Goal: Complete Application Form: Complete application form

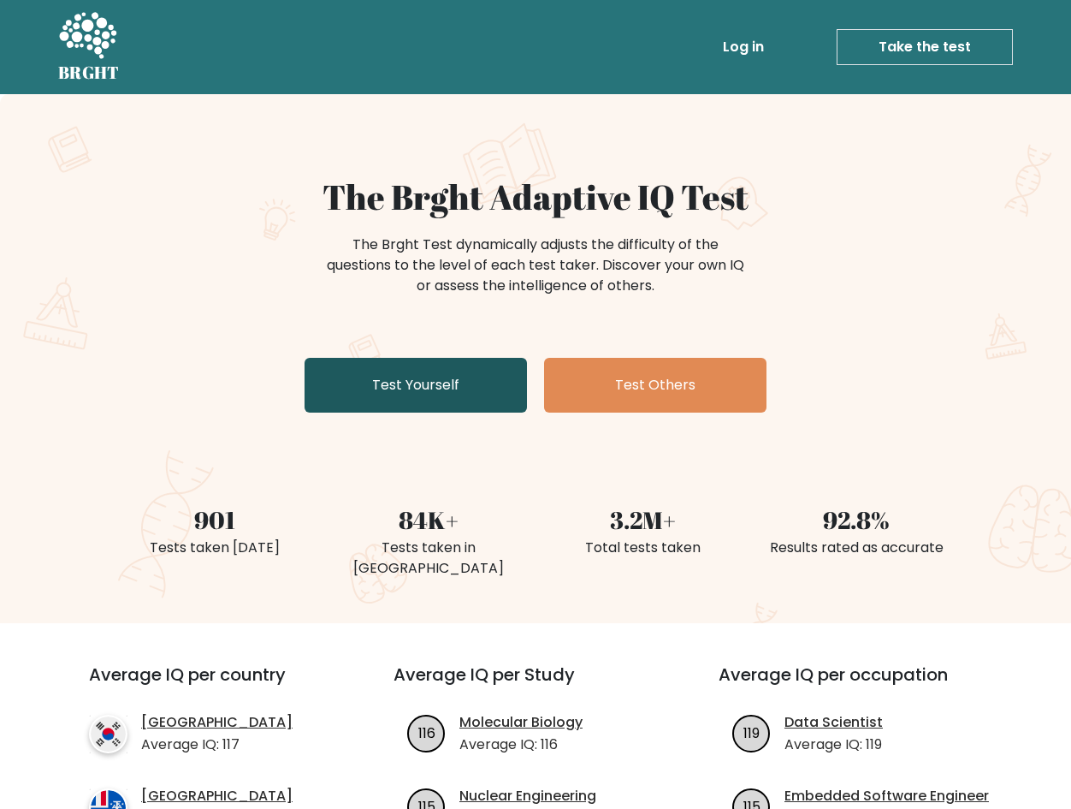
click at [437, 397] on link "Test Yourself" at bounding box center [416, 385] width 222 height 55
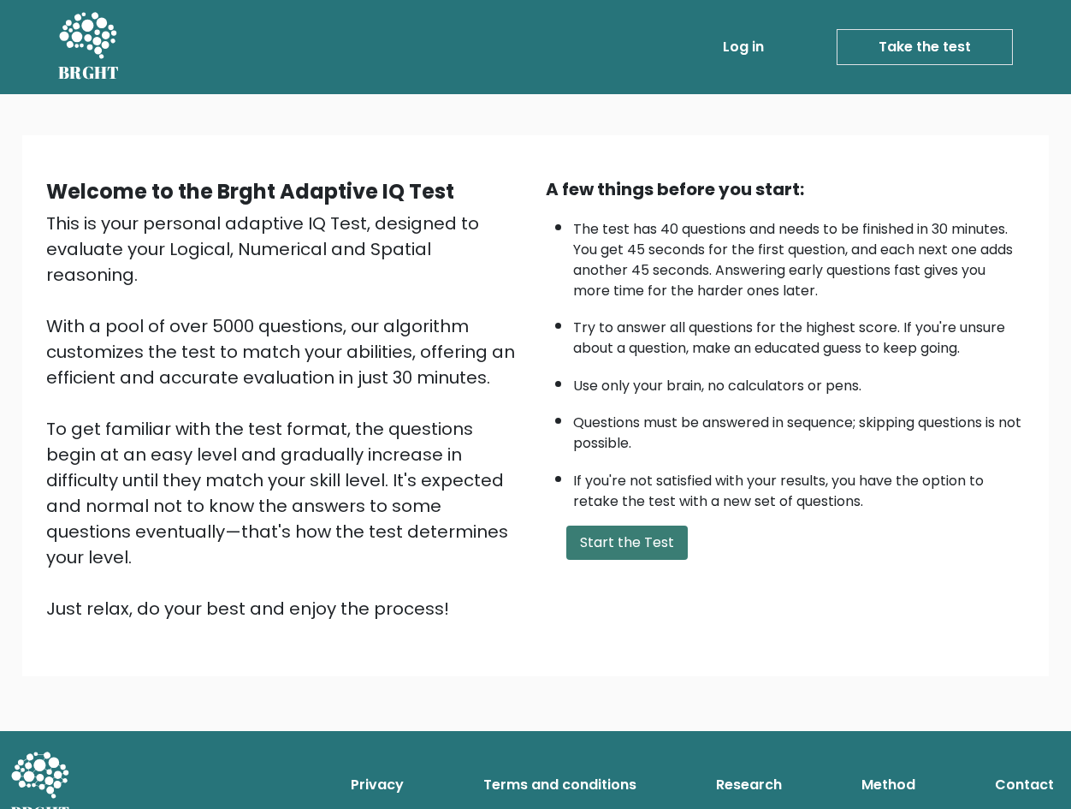
click at [637, 537] on button "Start the Test" at bounding box center [627, 542] width 122 height 34
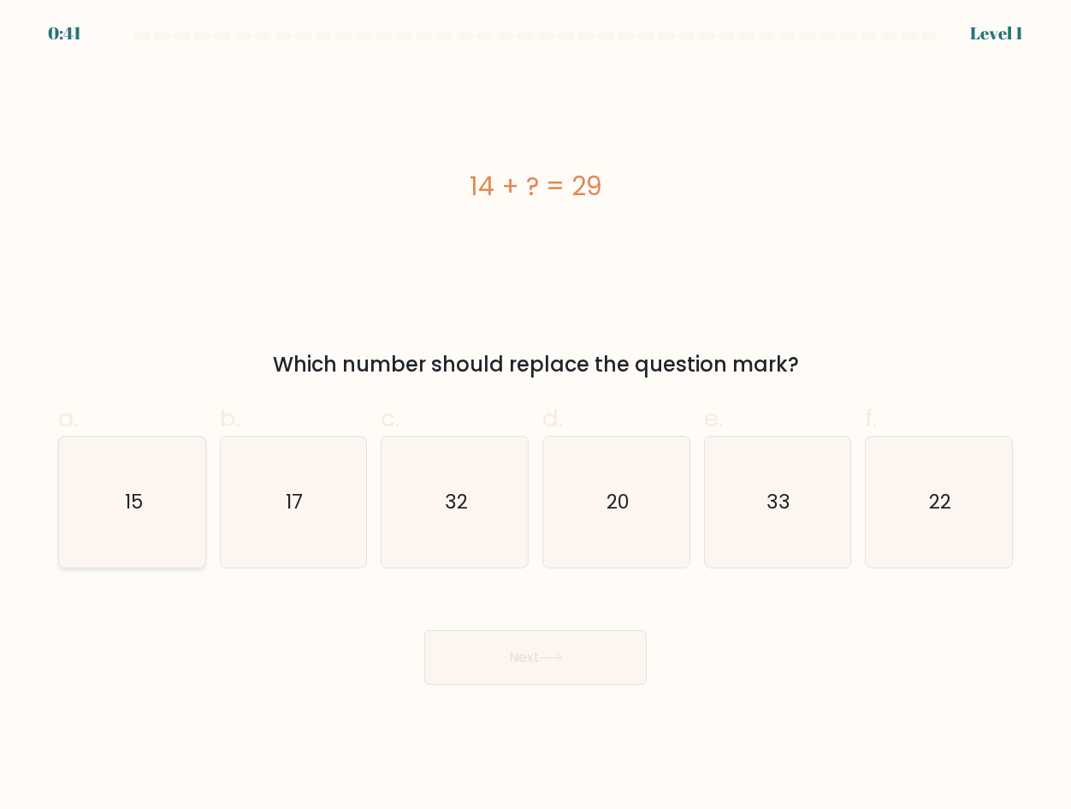
click at [151, 498] on icon "15" at bounding box center [132, 501] width 131 height 131
click at [536, 416] on input "a. 15" at bounding box center [536, 410] width 1 height 11
radio input "true"
click at [424, 630] on button "Next" at bounding box center [535, 657] width 222 height 55
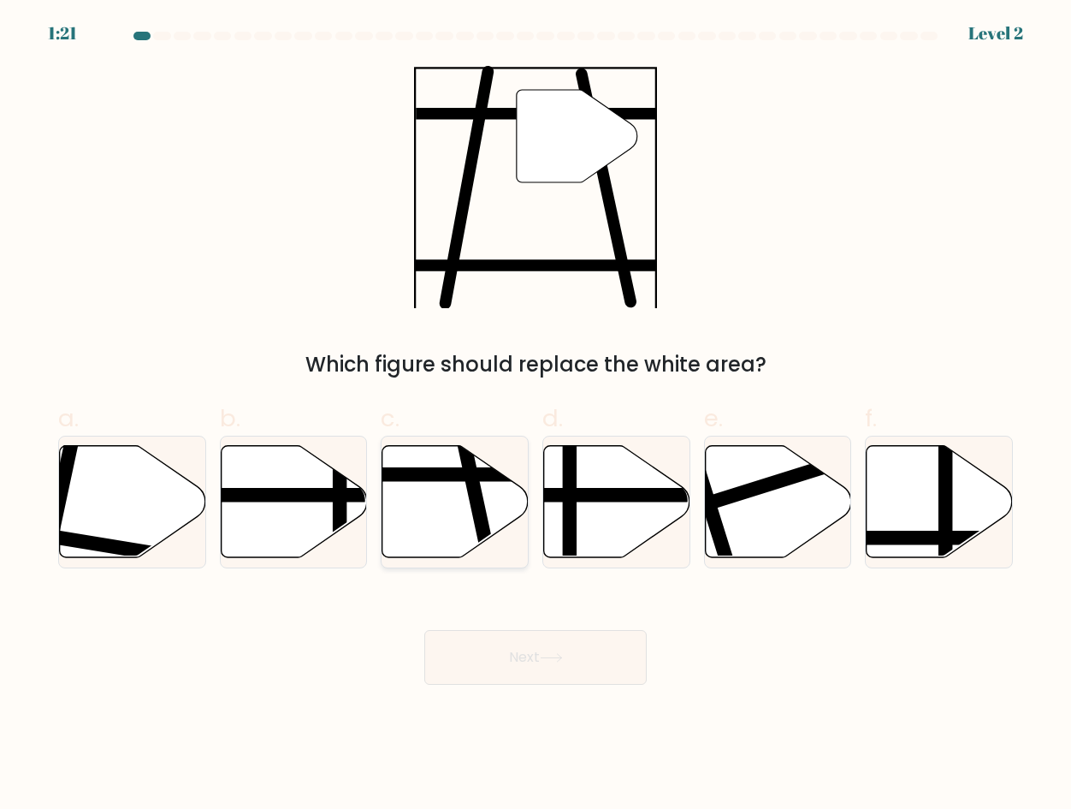
click at [445, 515] on icon at bounding box center [456, 501] width 146 height 112
click at [536, 416] on input "c." at bounding box center [536, 410] width 1 height 11
radio input "true"
click at [424, 630] on button "Next" at bounding box center [535, 657] width 222 height 55
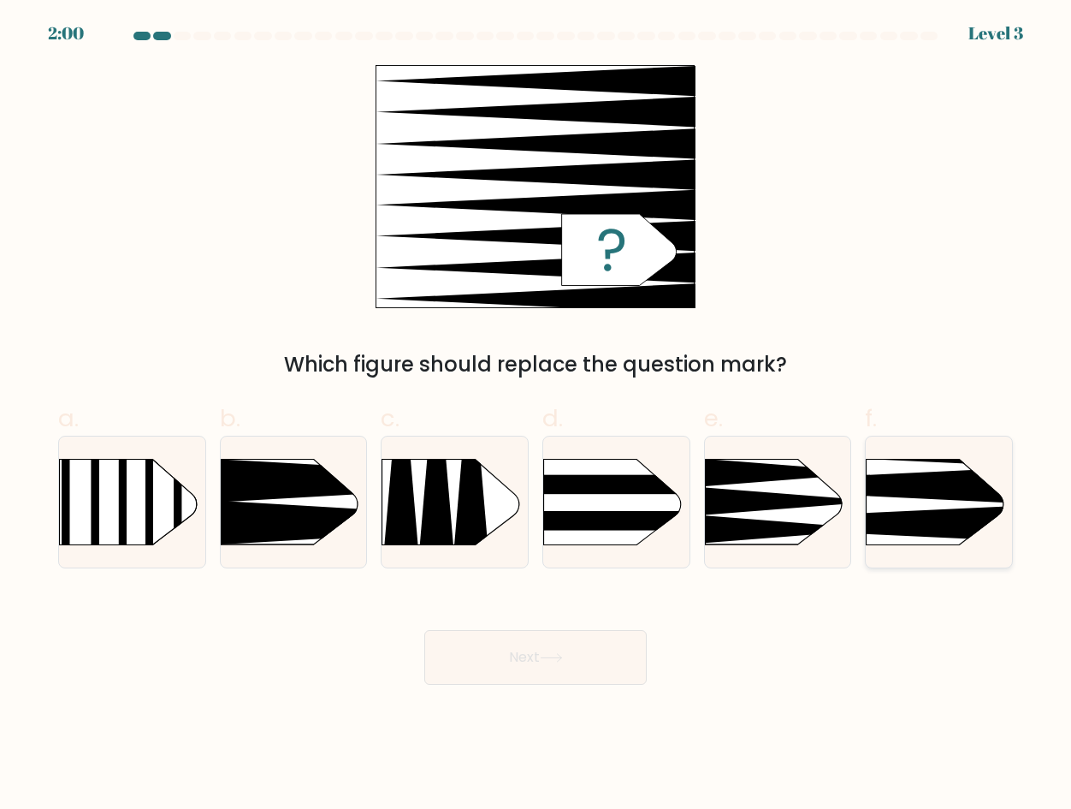
click at [957, 501] on rect at bounding box center [835, 426] width 380 height 289
click at [537, 416] on input "f." at bounding box center [536, 410] width 1 height 11
radio input "true"
click at [424, 630] on button "Next" at bounding box center [535, 657] width 222 height 55
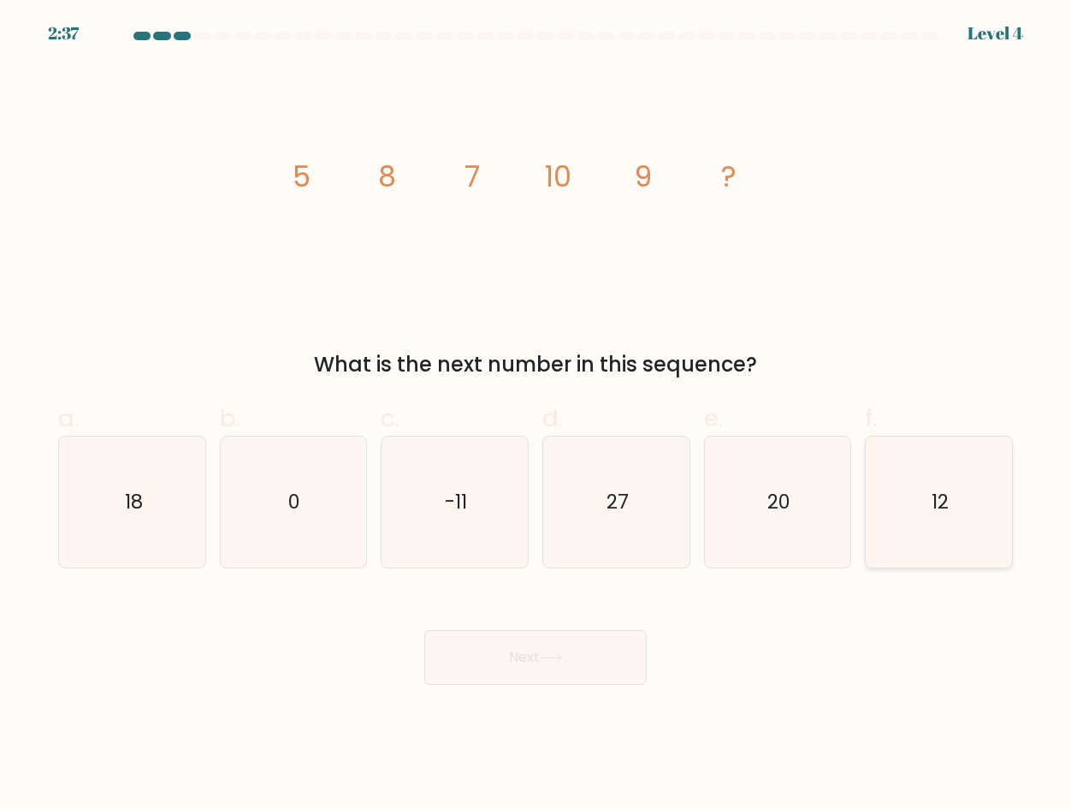
click at [917, 501] on icon "12" at bounding box center [939, 501] width 131 height 131
click at [537, 416] on input "f. 12" at bounding box center [536, 410] width 1 height 11
radio input "true"
click at [424, 630] on button "Next" at bounding box center [535, 657] width 222 height 55
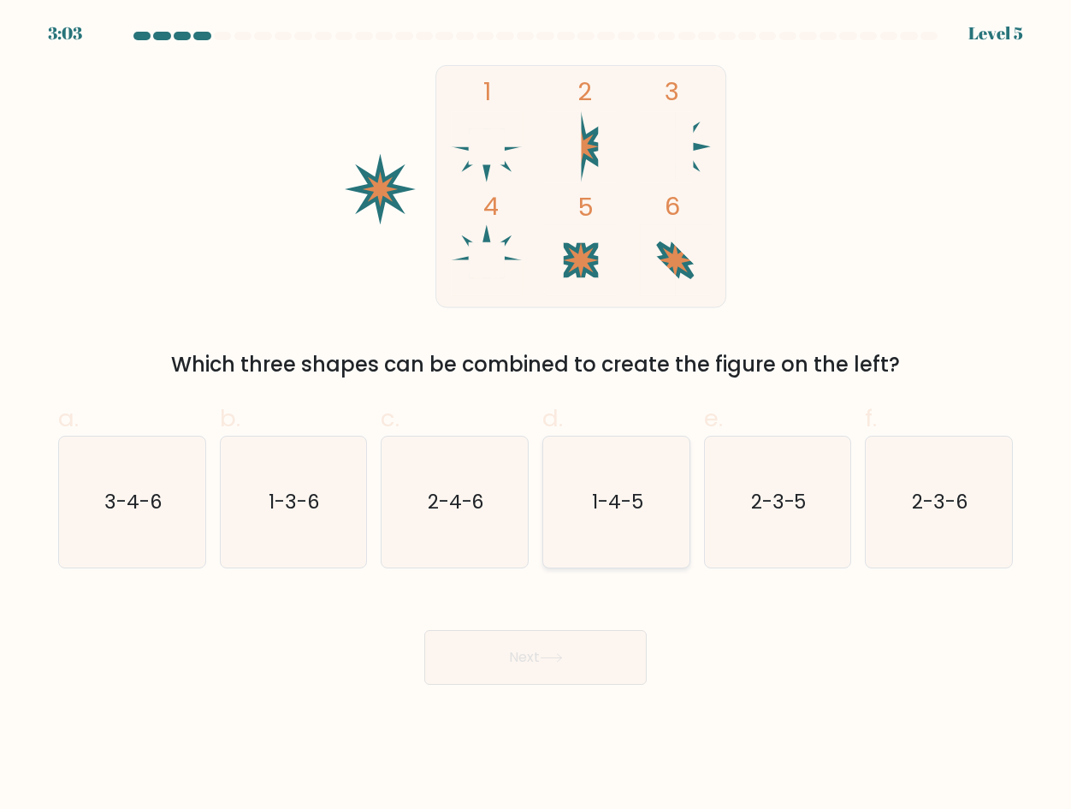
click at [640, 538] on icon "1-4-5" at bounding box center [616, 501] width 131 height 131
click at [537, 416] on input "d. 1-4-5" at bounding box center [536, 410] width 1 height 11
radio input "true"
click at [602, 655] on button "Next" at bounding box center [535, 657] width 222 height 55
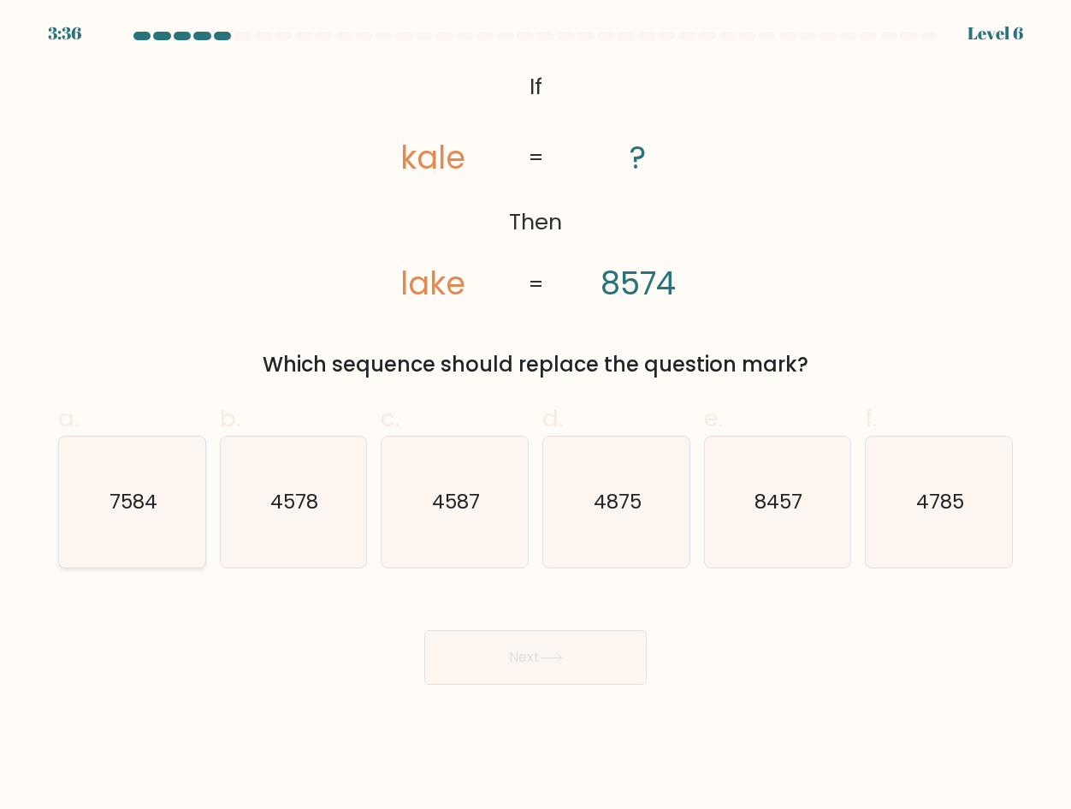
click at [115, 520] on icon "7584" at bounding box center [132, 501] width 131 height 131
click at [536, 416] on input "a. 7584" at bounding box center [536, 410] width 1 height 11
radio input "true"
click at [424, 630] on button "Next" at bounding box center [535, 657] width 222 height 55
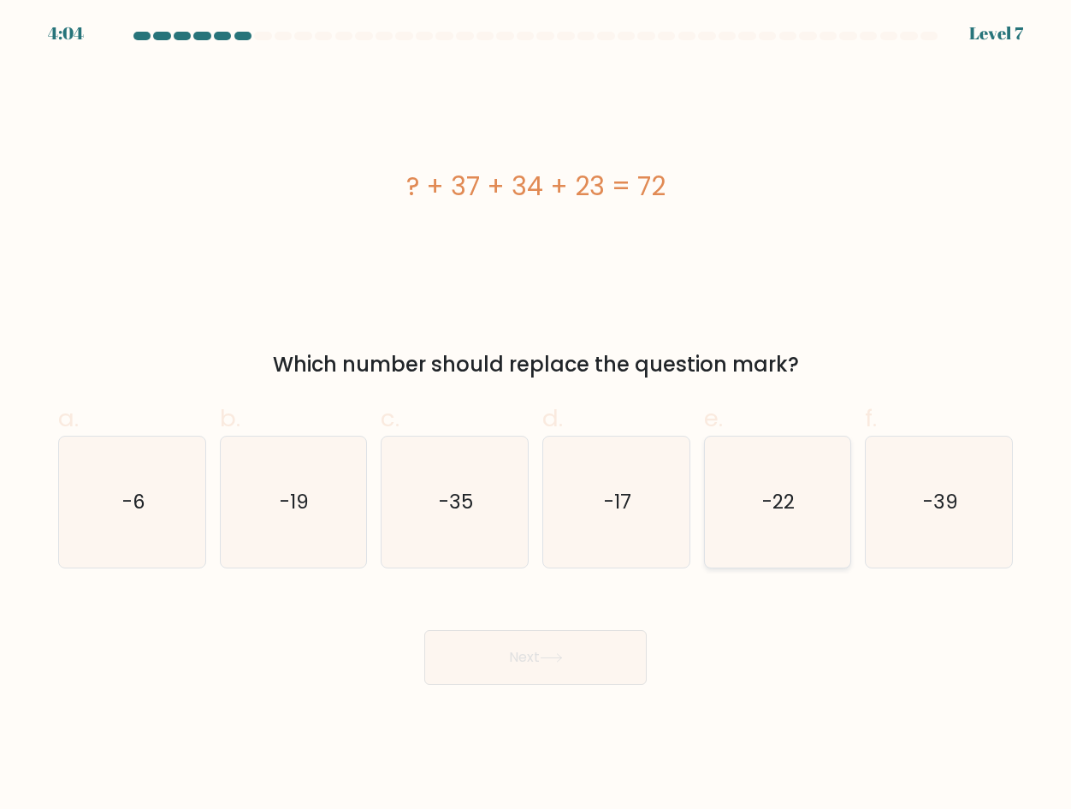
click at [743, 513] on icon "-22" at bounding box center [777, 501] width 131 height 131
click at [537, 416] on input "e. -22" at bounding box center [536, 410] width 1 height 11
radio input "true"
click at [424, 630] on button "Next" at bounding box center [535, 657] width 222 height 55
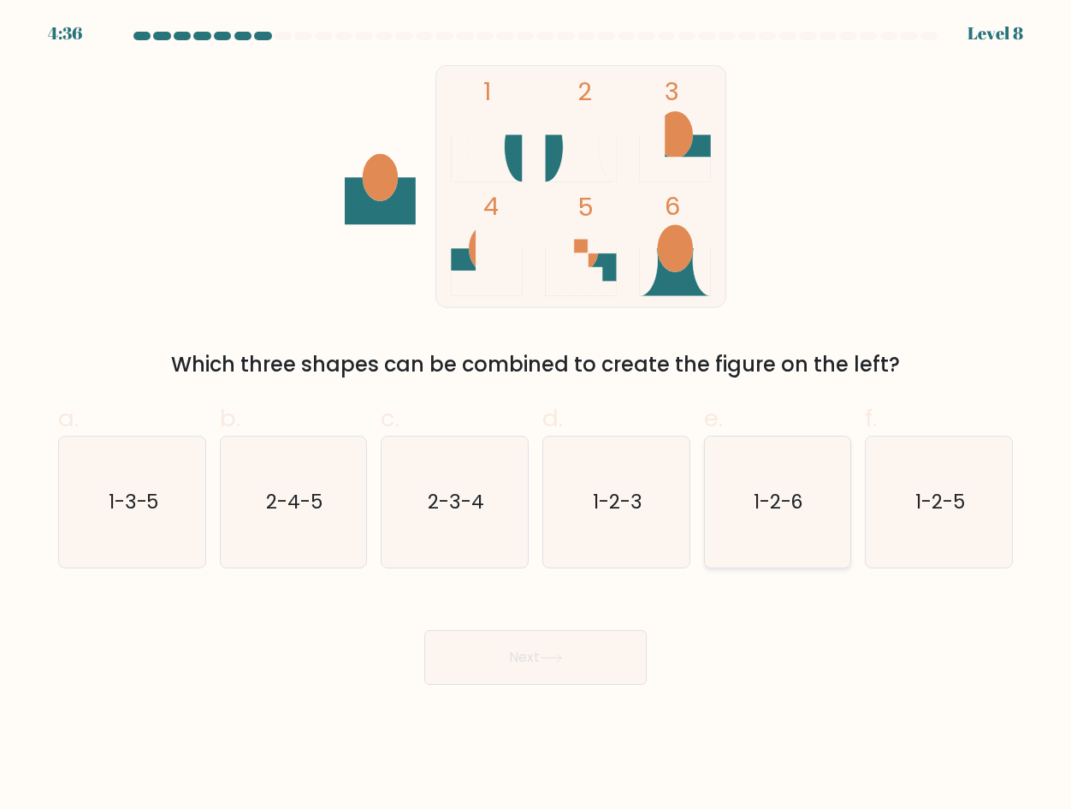
click at [771, 519] on icon "1-2-6" at bounding box center [777, 501] width 131 height 131
click at [537, 416] on input "e. 1-2-6" at bounding box center [536, 410] width 1 height 11
radio input "true"
click at [424, 630] on button "Next" at bounding box center [535, 657] width 222 height 55
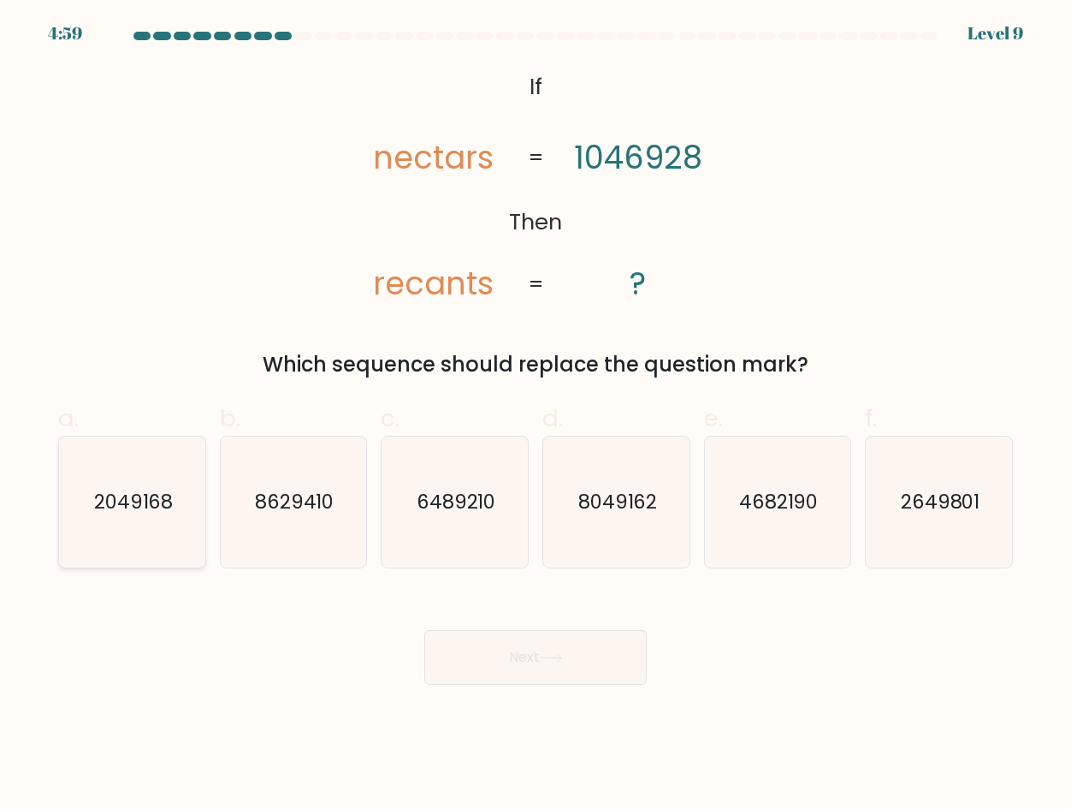
click at [151, 513] on text "2049168" at bounding box center [133, 501] width 80 height 27
click at [536, 416] on input "a. 2049168" at bounding box center [536, 410] width 1 height 11
radio input "true"
click at [424, 630] on button "Next" at bounding box center [535, 657] width 222 height 55
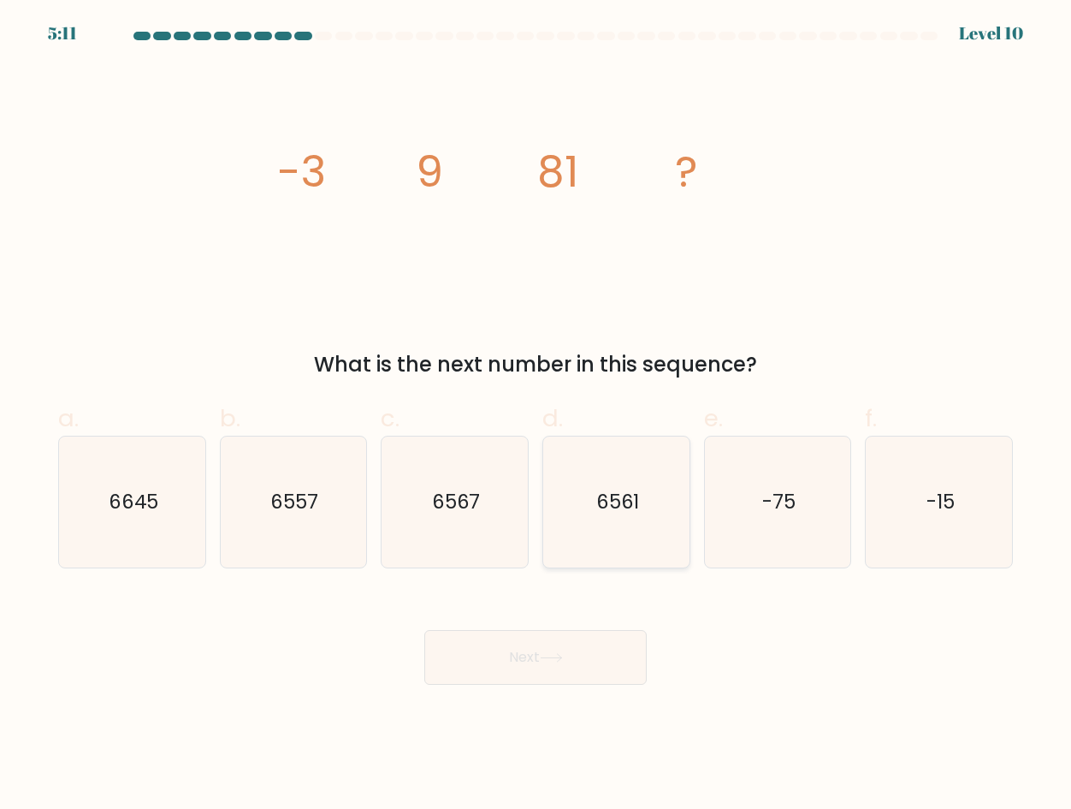
click at [645, 500] on icon "6561" at bounding box center [616, 501] width 131 height 131
click at [537, 416] on input "d. 6561" at bounding box center [536, 410] width 1 height 11
radio input "true"
click at [424, 630] on button "Next" at bounding box center [535, 657] width 222 height 55
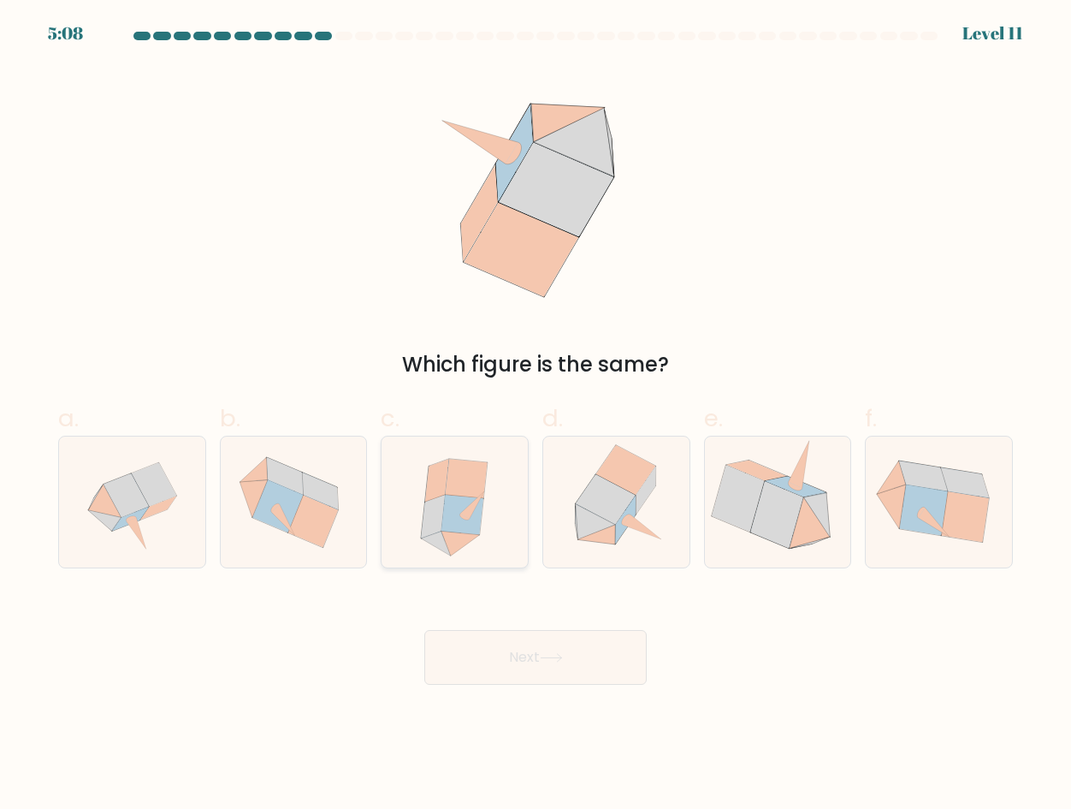
click at [460, 528] on icon at bounding box center [463, 514] width 42 height 39
click at [536, 416] on input "c." at bounding box center [536, 410] width 1 height 11
radio input "true"
click at [424, 630] on button "Next" at bounding box center [535, 657] width 222 height 55
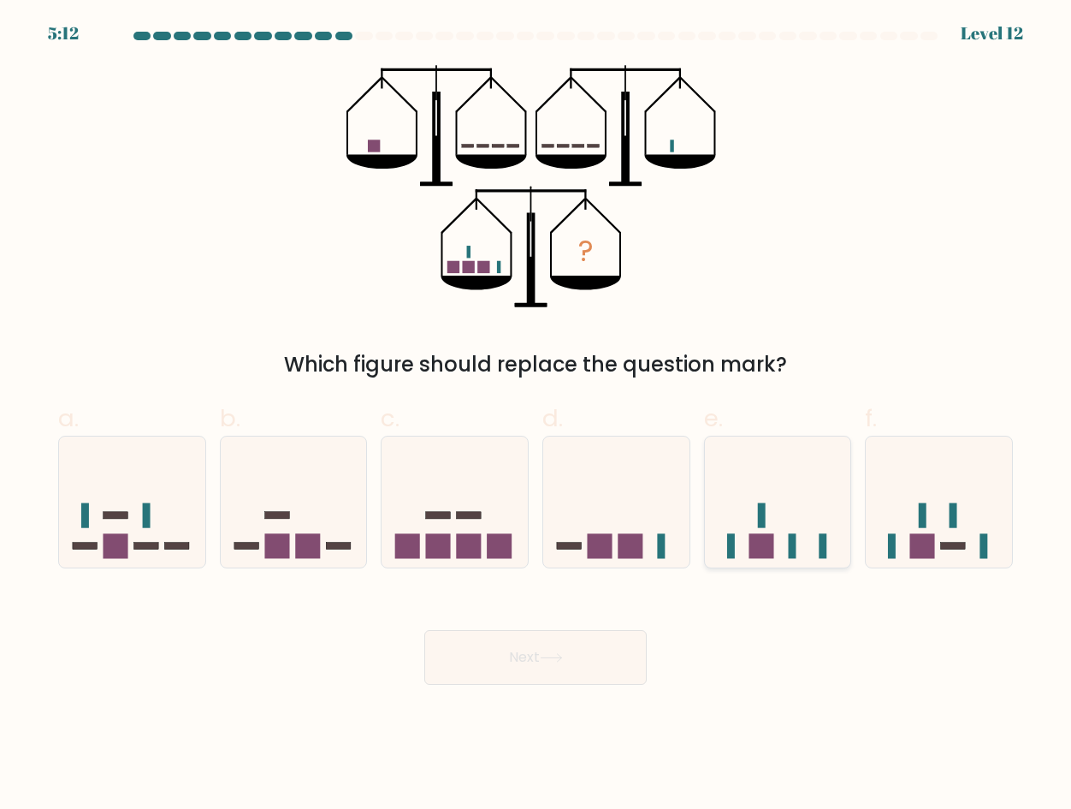
click at [761, 515] on rect at bounding box center [762, 515] width 8 height 25
click at [537, 416] on input "e." at bounding box center [536, 410] width 1 height 11
radio input "true"
click at [557, 663] on button "Next" at bounding box center [535, 657] width 222 height 55
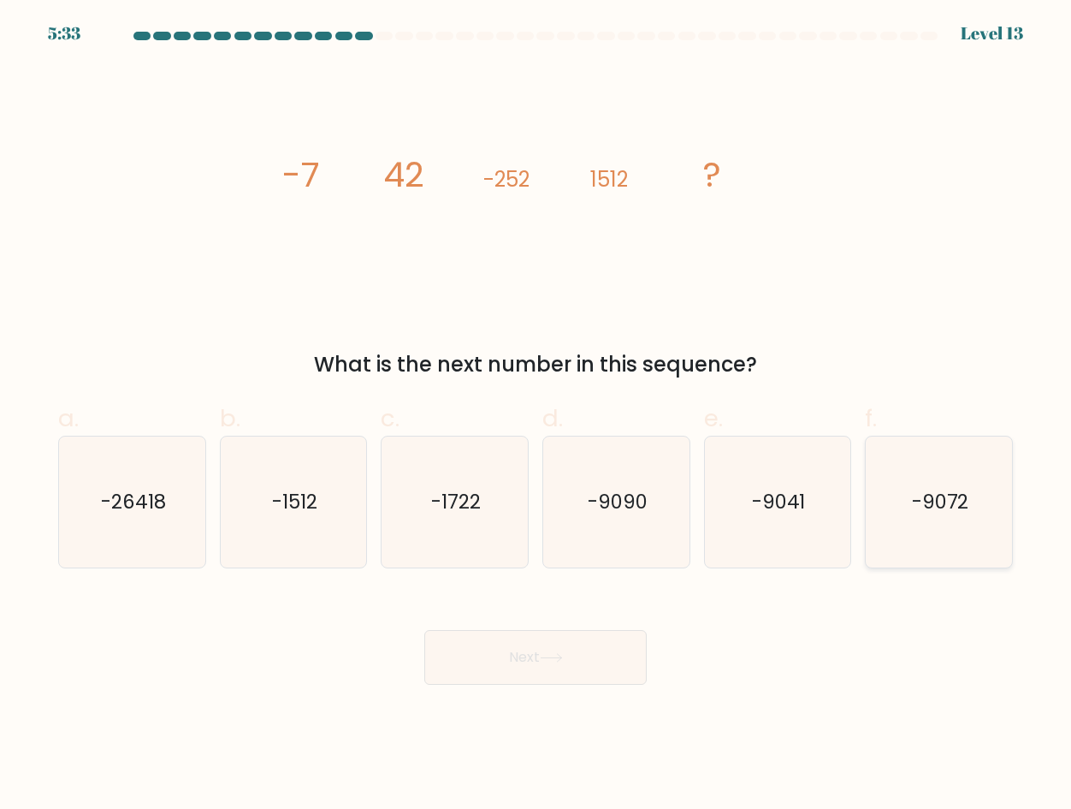
click at [959, 459] on icon "-9072" at bounding box center [939, 501] width 131 height 131
click at [537, 416] on input "f. -9072" at bounding box center [536, 410] width 1 height 11
radio input "true"
click at [593, 667] on button "Next" at bounding box center [535, 657] width 222 height 55
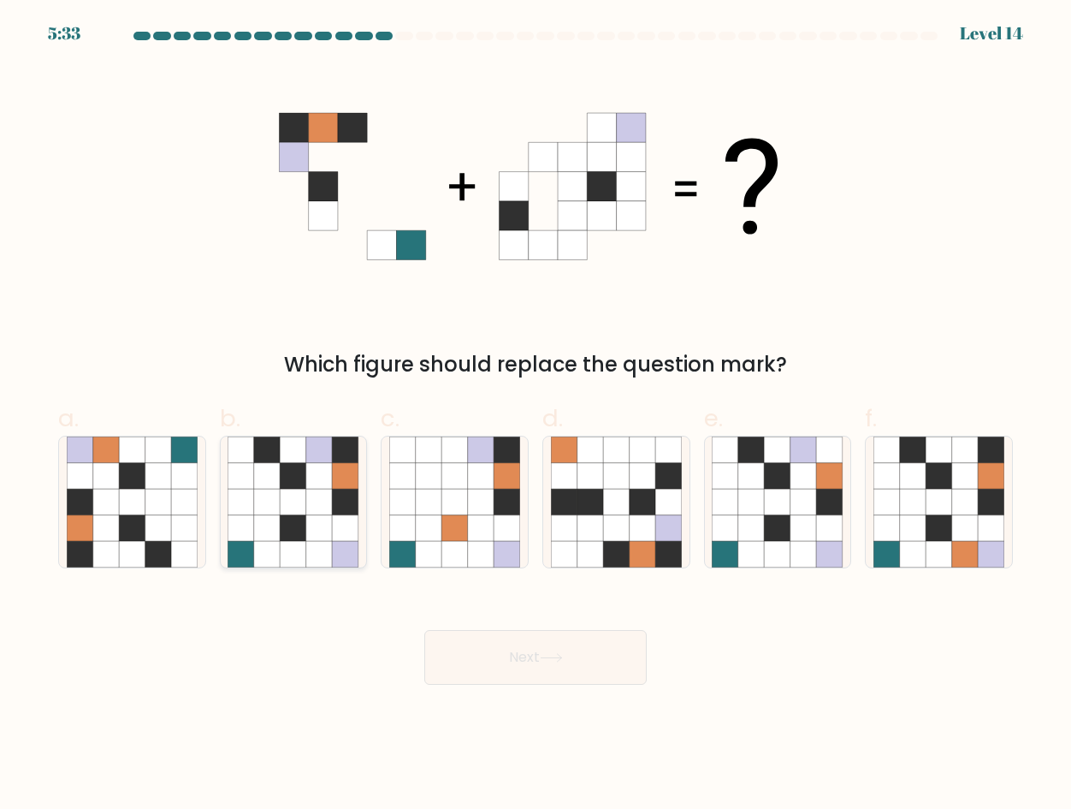
click at [342, 537] on icon at bounding box center [346, 528] width 27 height 27
click at [536, 416] on input "b." at bounding box center [536, 410] width 1 height 11
radio input "true"
click at [424, 630] on button "Next" at bounding box center [535, 657] width 222 height 55
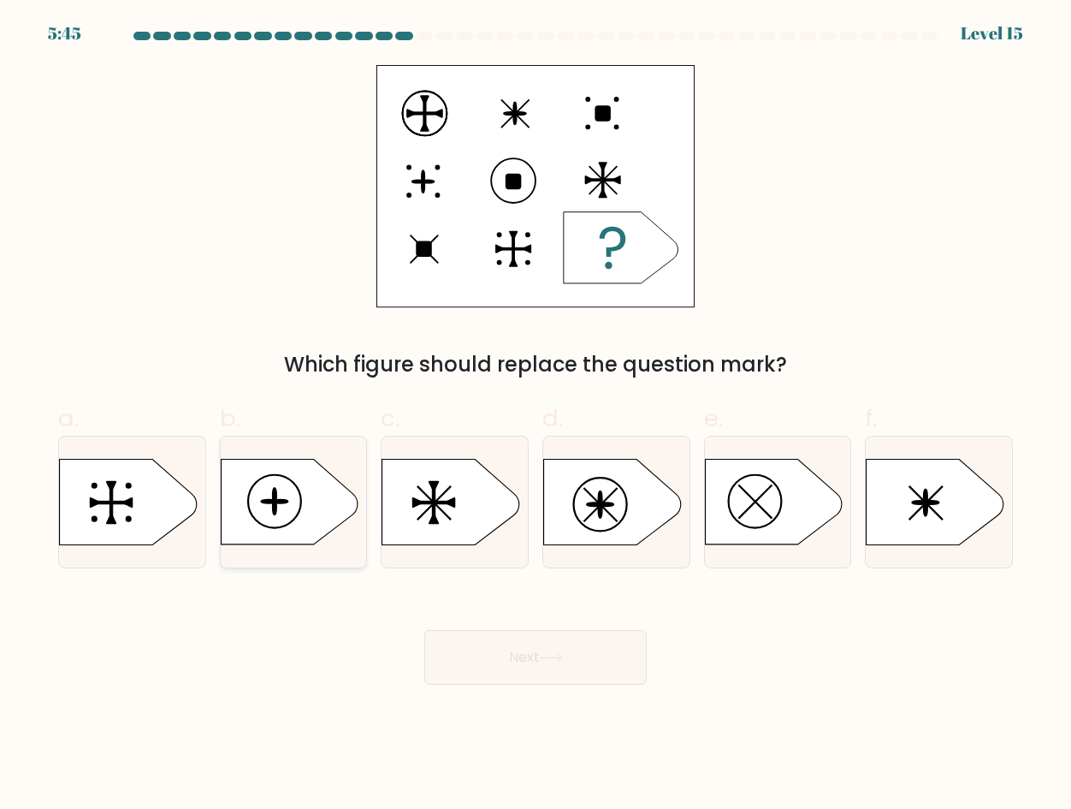
click at [329, 512] on icon at bounding box center [289, 503] width 137 height 86
click at [536, 416] on input "b." at bounding box center [536, 410] width 1 height 11
radio input "true"
click at [570, 655] on button "Next" at bounding box center [535, 657] width 222 height 55
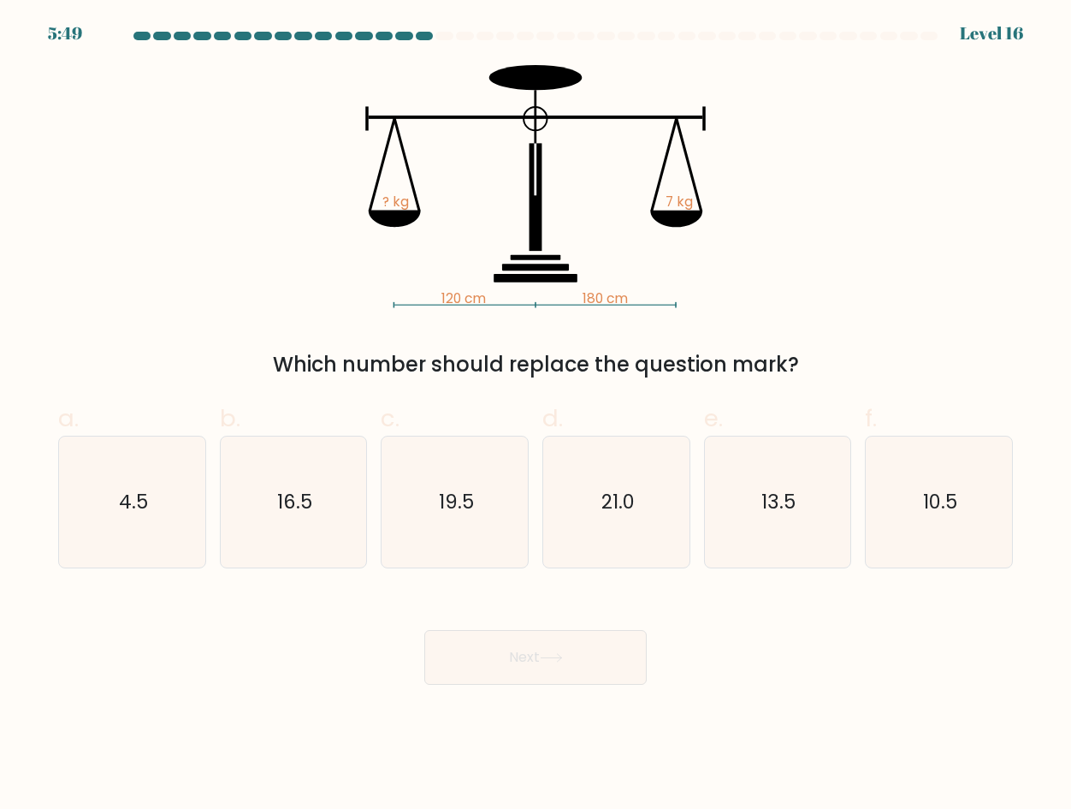
click at [1043, 448] on form at bounding box center [535, 358] width 1071 height 653
click at [961, 482] on icon "10.5" at bounding box center [939, 501] width 131 height 131
click at [537, 416] on input "f. 10.5" at bounding box center [536, 410] width 1 height 11
radio input "true"
click at [424, 630] on button "Next" at bounding box center [535, 657] width 222 height 55
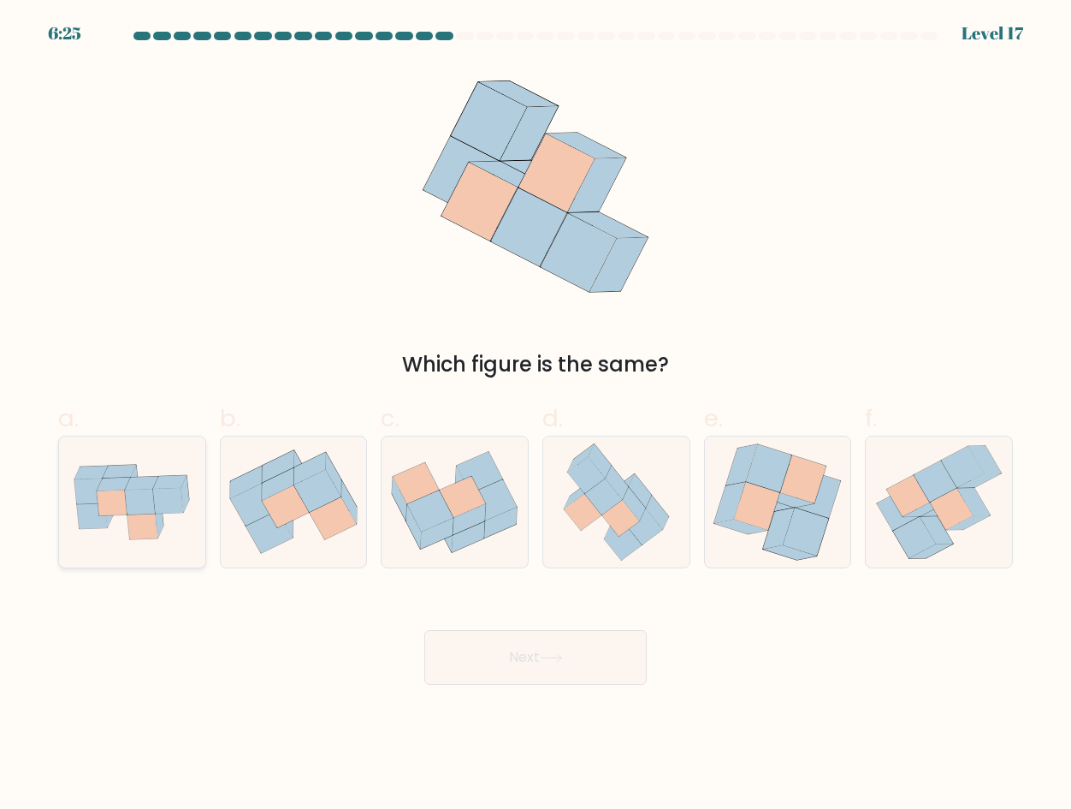
click at [144, 456] on icon at bounding box center [132, 502] width 146 height 103
click at [536, 416] on input "a." at bounding box center [536, 410] width 1 height 11
radio input "true"
click at [424, 630] on button "Next" at bounding box center [535, 657] width 222 height 55
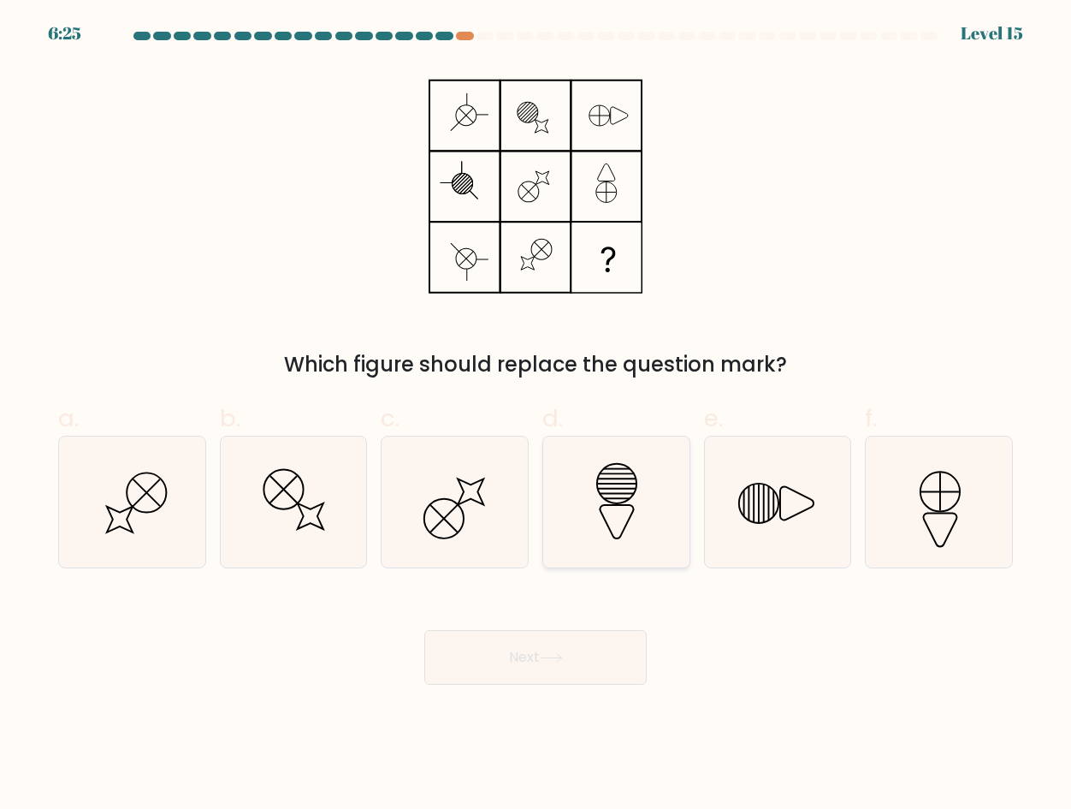
click at [643, 485] on icon at bounding box center [616, 501] width 131 height 131
click at [537, 416] on input "d." at bounding box center [536, 410] width 1 height 11
radio input "true"
click at [594, 662] on button "Next" at bounding box center [535, 657] width 222 height 55
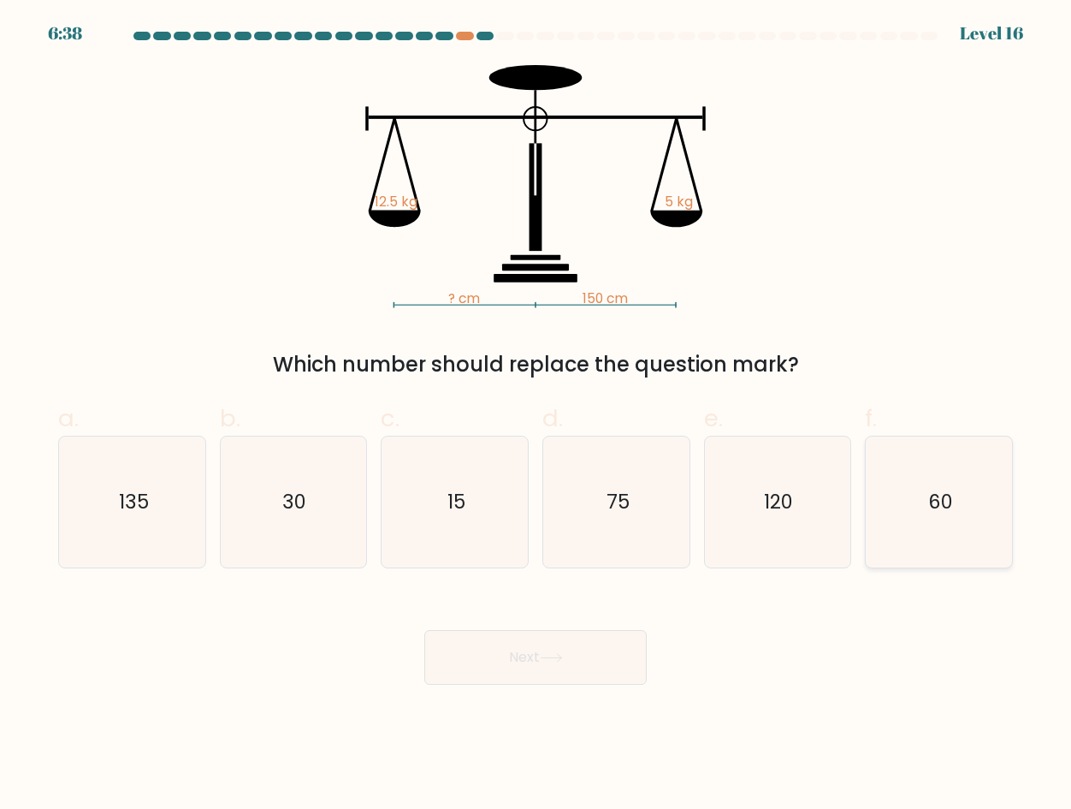
click at [994, 507] on icon "60" at bounding box center [939, 501] width 131 height 131
click at [537, 416] on input "f. 60" at bounding box center [536, 410] width 1 height 11
radio input "true"
click at [424, 630] on button "Next" at bounding box center [535, 657] width 222 height 55
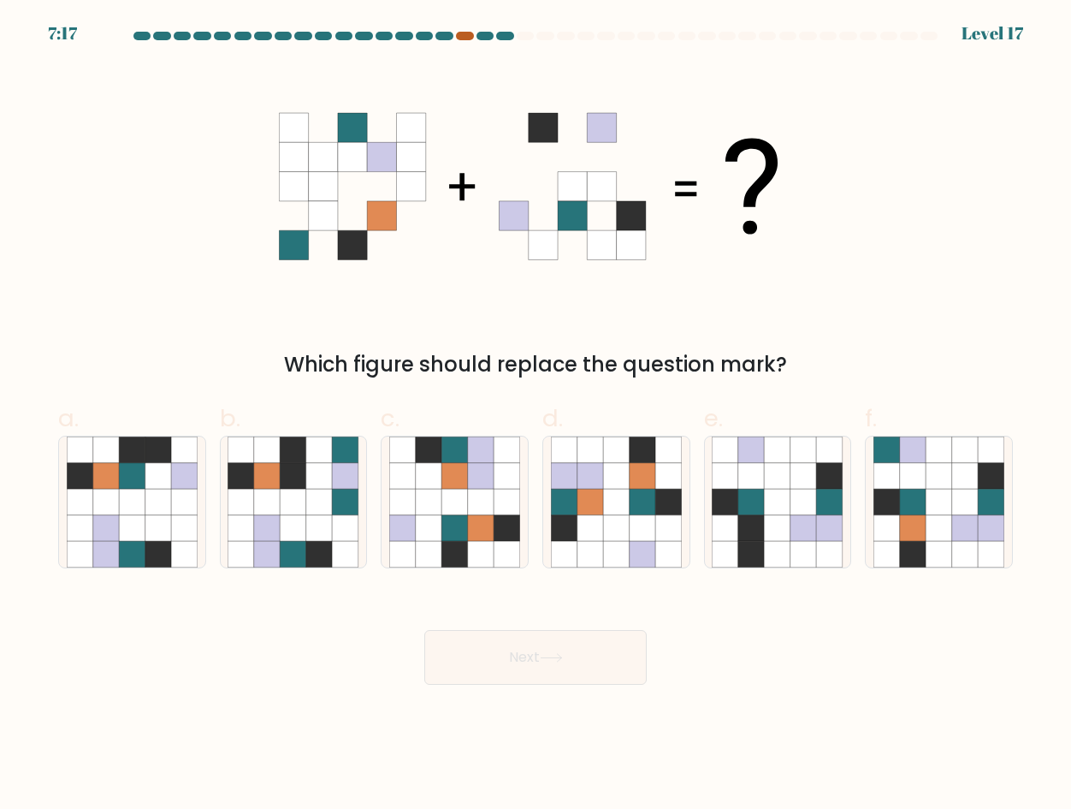
click at [466, 37] on div at bounding box center [464, 36] width 17 height 9
click at [946, 504] on icon at bounding box center [939, 502] width 27 height 27
click at [537, 416] on input "f." at bounding box center [536, 410] width 1 height 11
radio input "true"
click at [578, 640] on button "Next" at bounding box center [535, 657] width 222 height 55
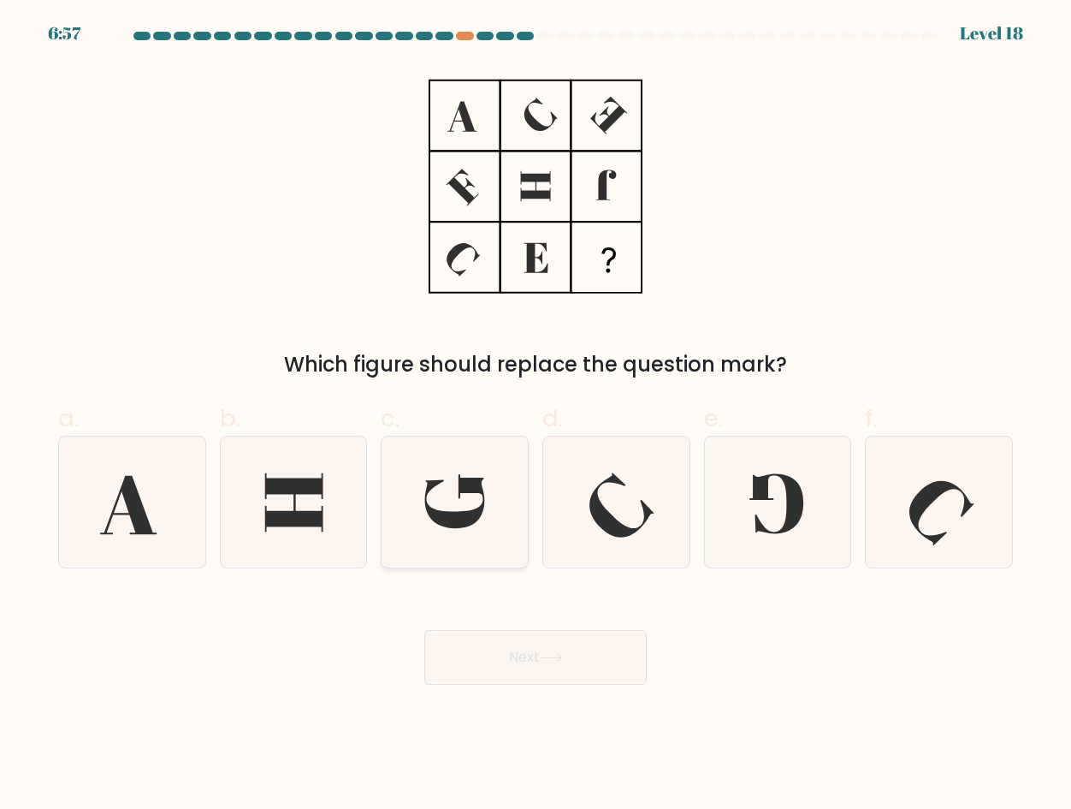
click at [456, 479] on icon at bounding box center [454, 501] width 131 height 131
click at [536, 416] on input "c." at bounding box center [536, 410] width 1 height 11
radio input "true"
click at [424, 630] on button "Next" at bounding box center [535, 657] width 222 height 55
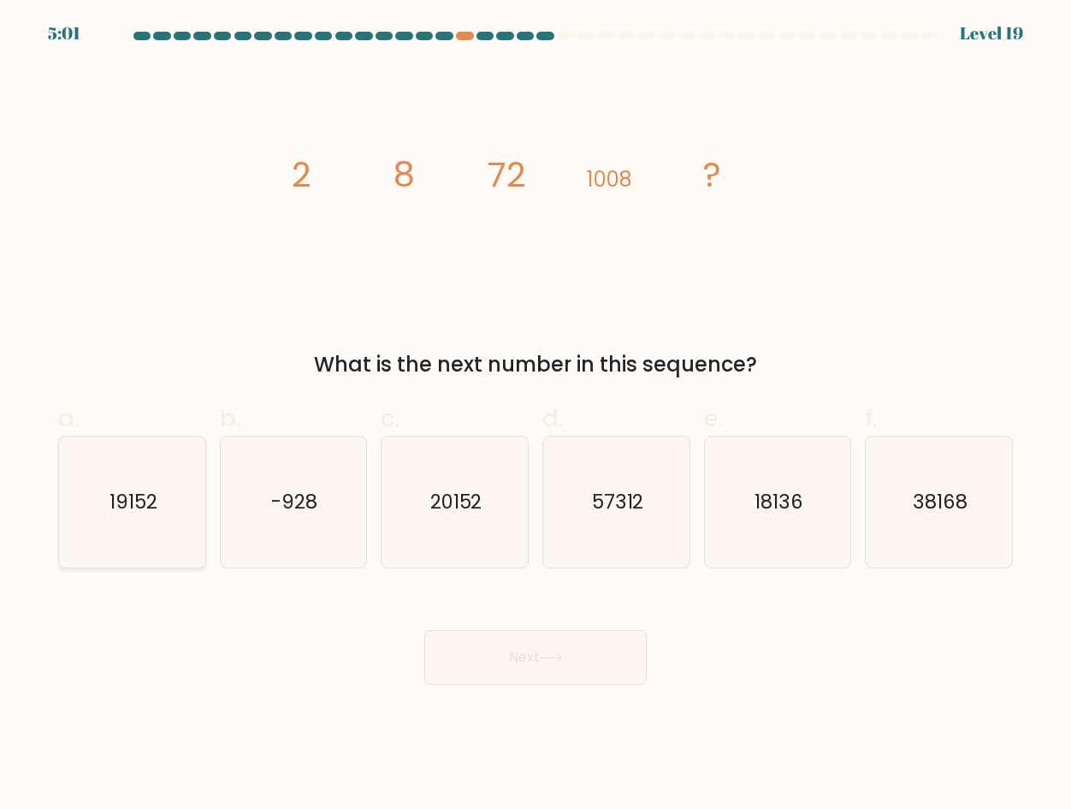
click at [162, 501] on icon "19152" at bounding box center [132, 501] width 131 height 131
click at [536, 416] on input "a. 19152" at bounding box center [536, 410] width 1 height 11
radio input "true"
click at [424, 630] on button "Next" at bounding box center [535, 657] width 222 height 55
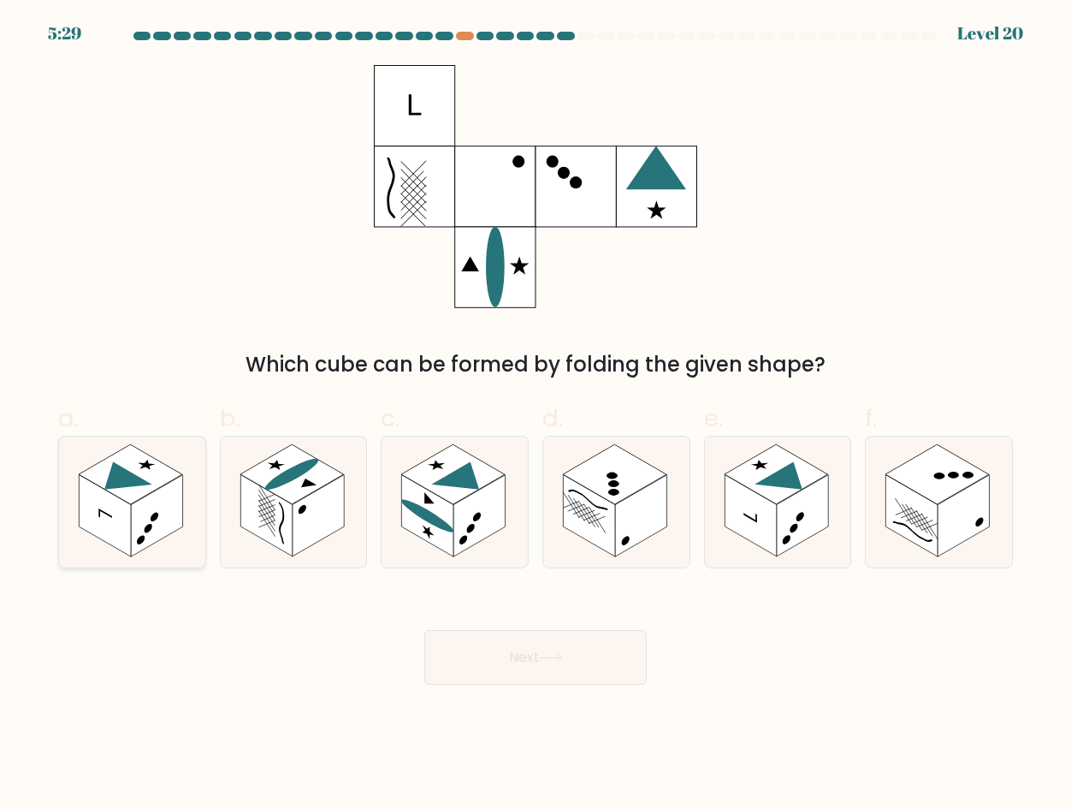
click at [153, 509] on rect at bounding box center [157, 516] width 52 height 82
click at [536, 416] on input "a." at bounding box center [536, 410] width 1 height 11
radio input "true"
click at [501, 656] on button "Next" at bounding box center [535, 657] width 222 height 55
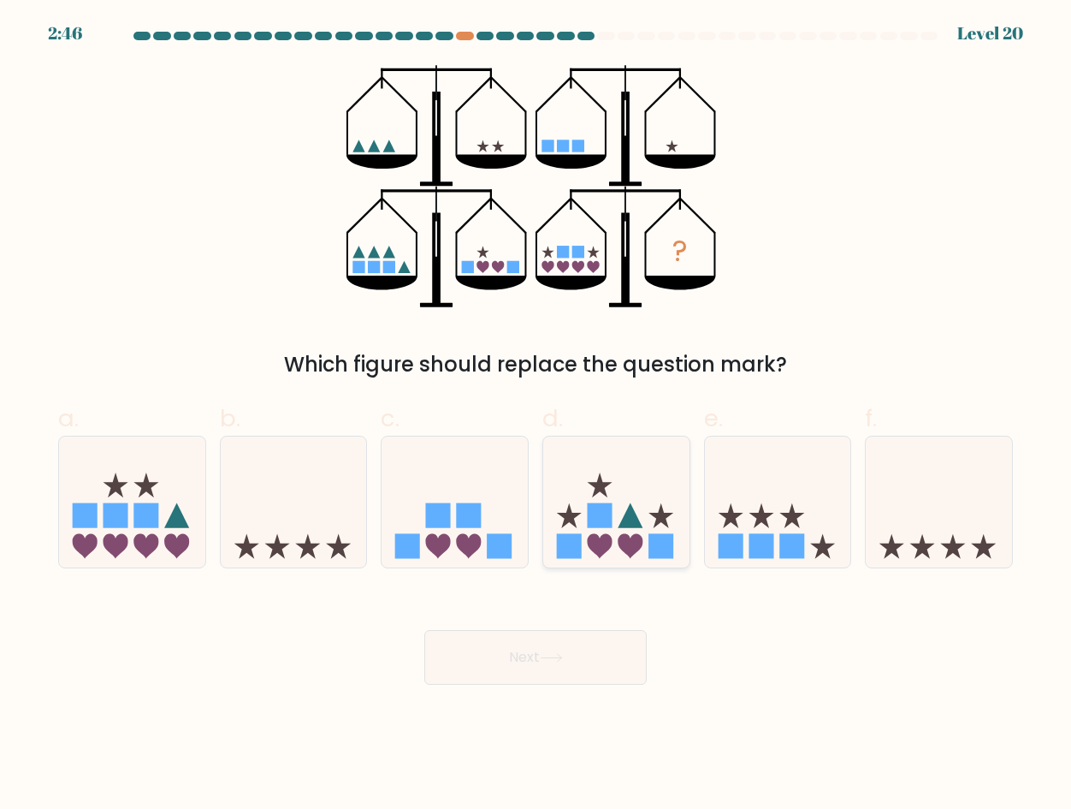
click at [683, 529] on icon at bounding box center [616, 502] width 146 height 121
click at [537, 416] on input "d." at bounding box center [536, 410] width 1 height 11
radio input "true"
click at [424, 630] on button "Next" at bounding box center [535, 657] width 222 height 55
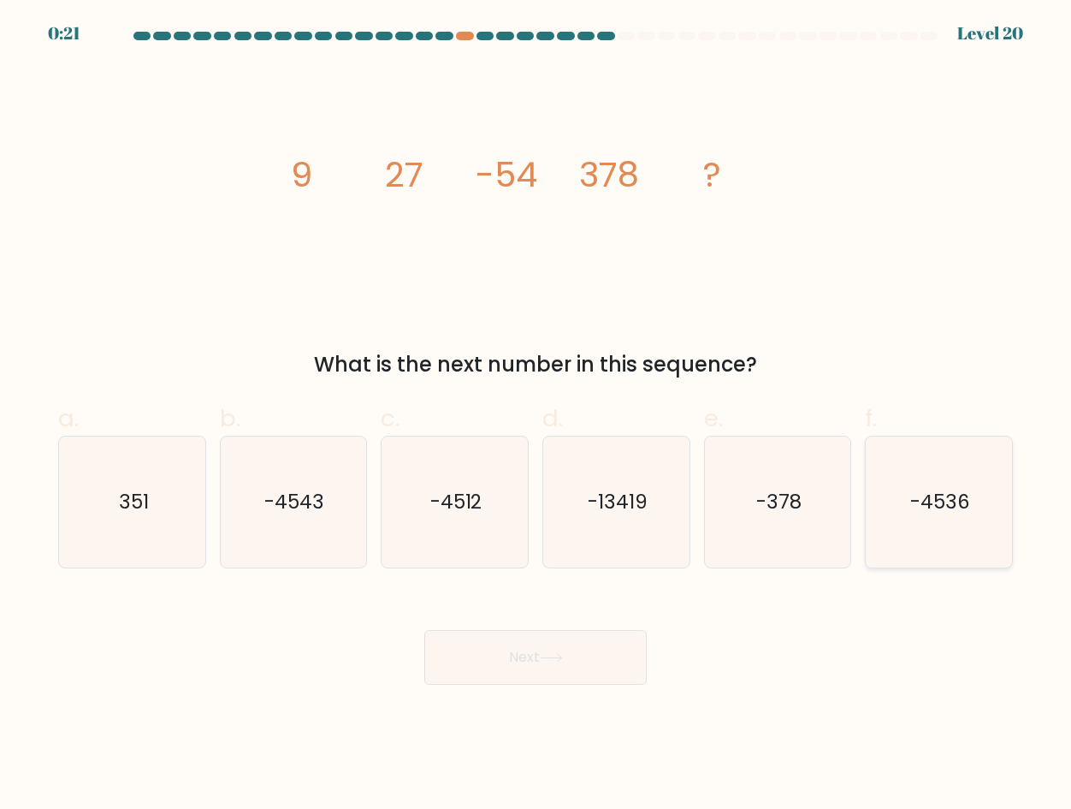
click at [937, 493] on text "-4536" at bounding box center [940, 501] width 60 height 27
click at [537, 416] on input "f. -4536" at bounding box center [536, 410] width 1 height 11
radio input "true"
click at [424, 630] on button "Next" at bounding box center [535, 657] width 222 height 55
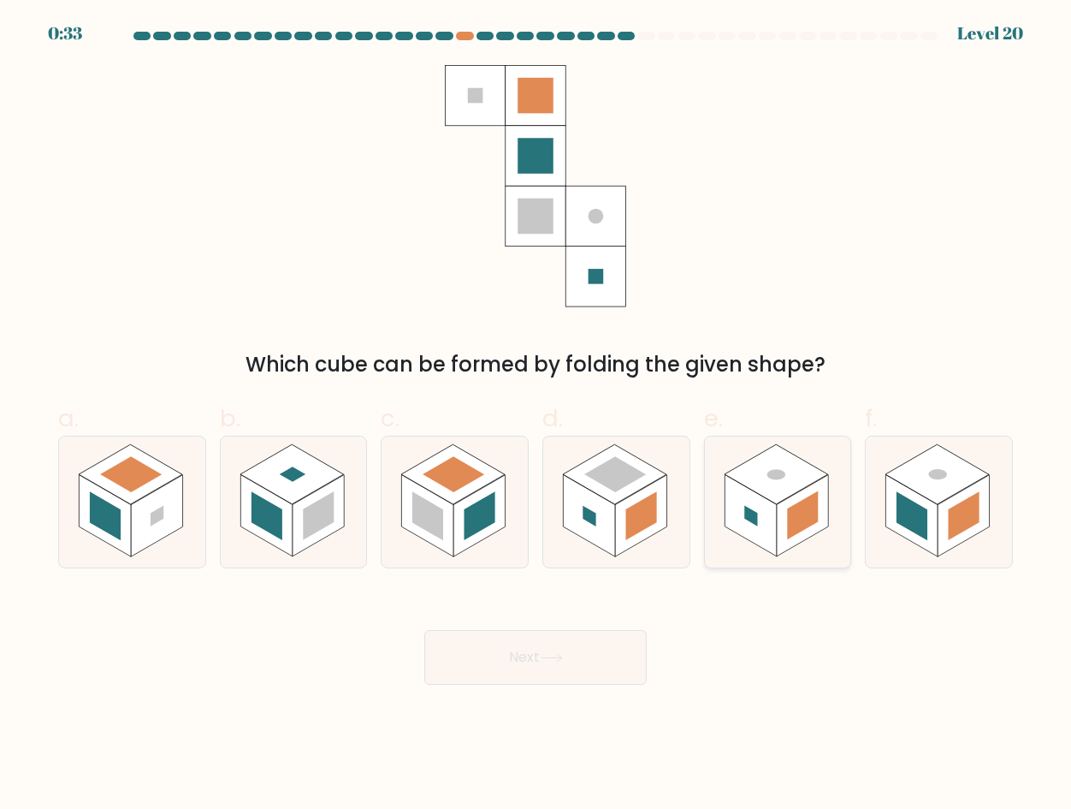
click at [776, 523] on rect at bounding box center [751, 515] width 52 height 82
click at [537, 416] on input "e." at bounding box center [536, 410] width 1 height 11
radio input "true"
click at [495, 660] on button "Next" at bounding box center [535, 657] width 222 height 55
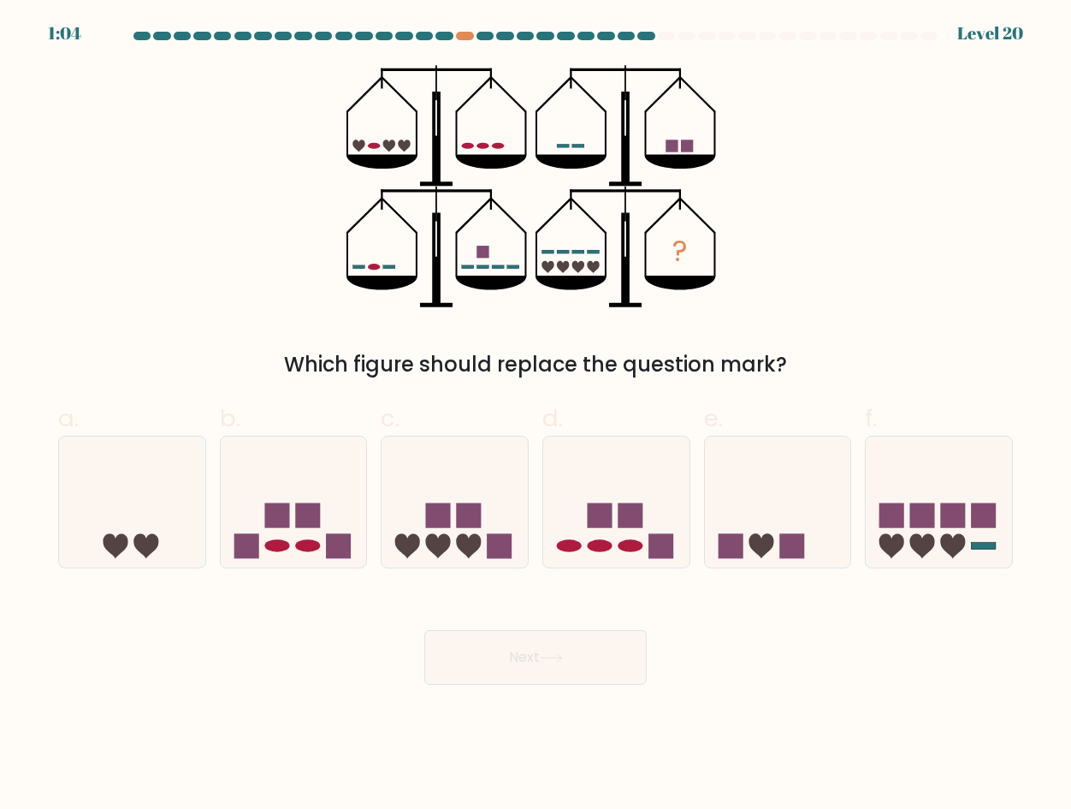
click at [669, 42] on div at bounding box center [536, 39] width 976 height 15
click at [477, 543] on icon at bounding box center [469, 545] width 25 height 25
click at [536, 416] on input "c." at bounding box center [536, 410] width 1 height 11
radio input "true"
click at [424, 630] on button "Next" at bounding box center [535, 657] width 222 height 55
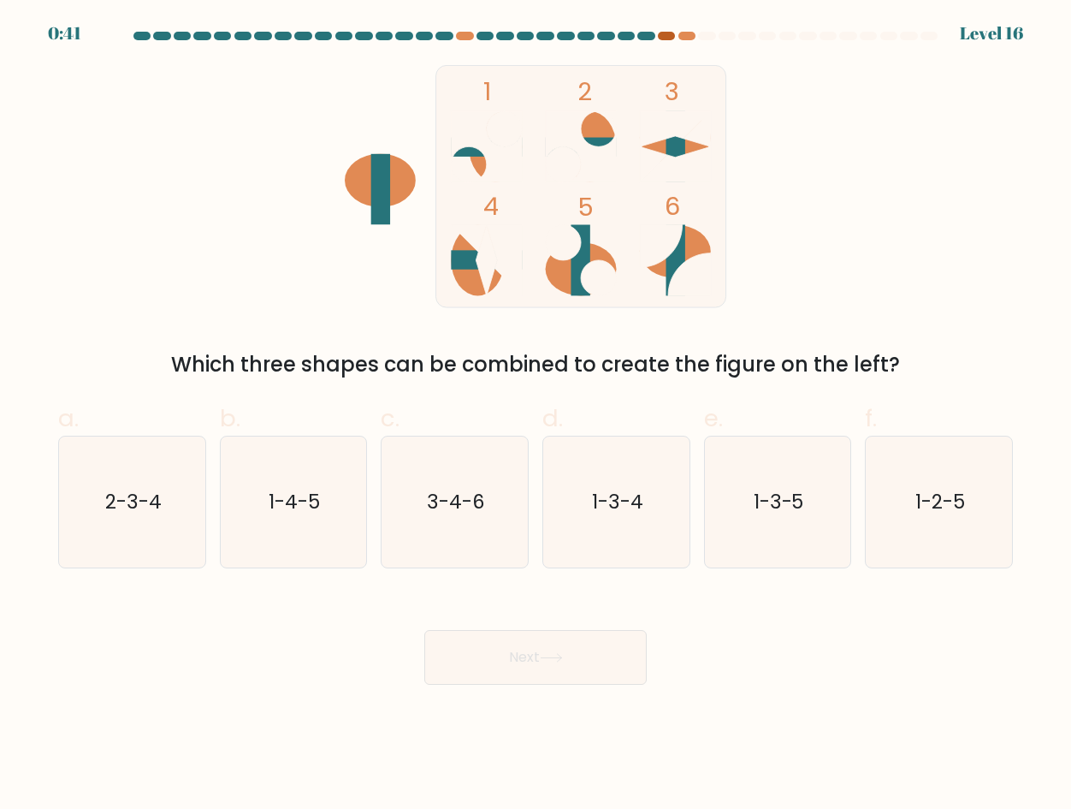
click at [673, 38] on div at bounding box center [666, 36] width 17 height 9
click at [948, 506] on text "1-2-5" at bounding box center [941, 501] width 50 height 27
click at [537, 416] on input "f. 1-2-5" at bounding box center [536, 410] width 1 height 11
radio input "true"
click at [424, 630] on button "Next" at bounding box center [535, 657] width 222 height 55
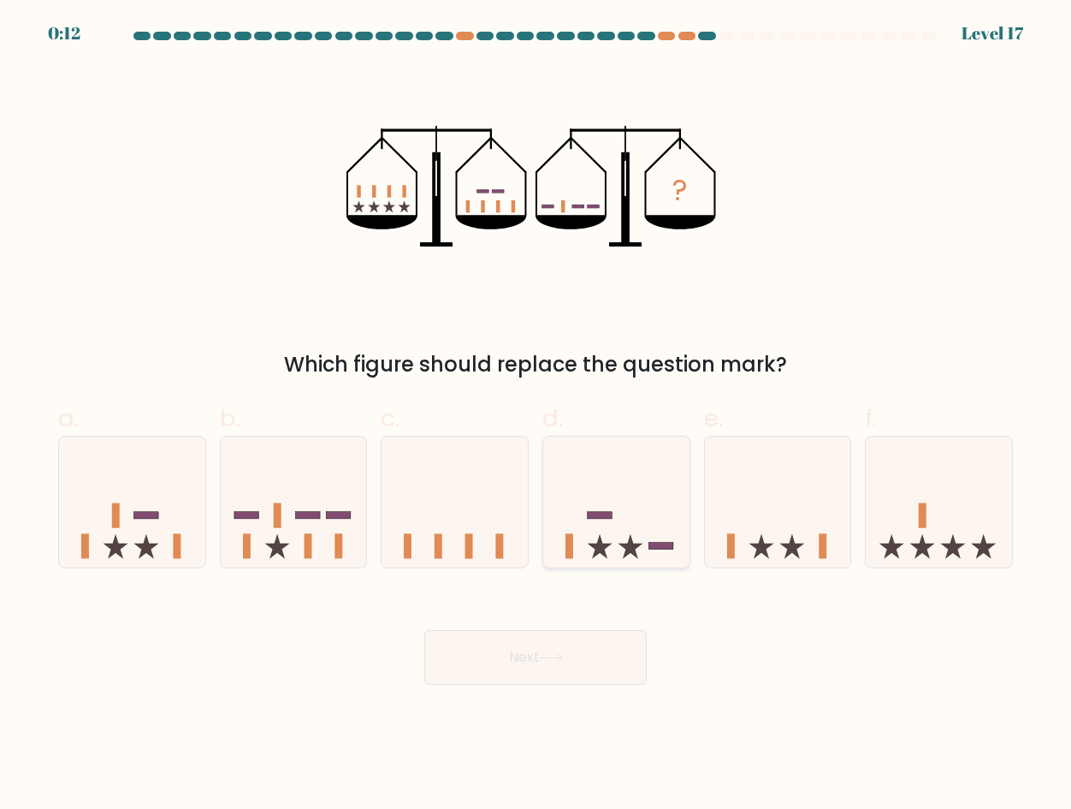
click at [622, 504] on icon at bounding box center [616, 502] width 146 height 121
click at [537, 416] on input "d." at bounding box center [536, 410] width 1 height 11
radio input "true"
click at [424, 630] on button "Next" at bounding box center [535, 657] width 222 height 55
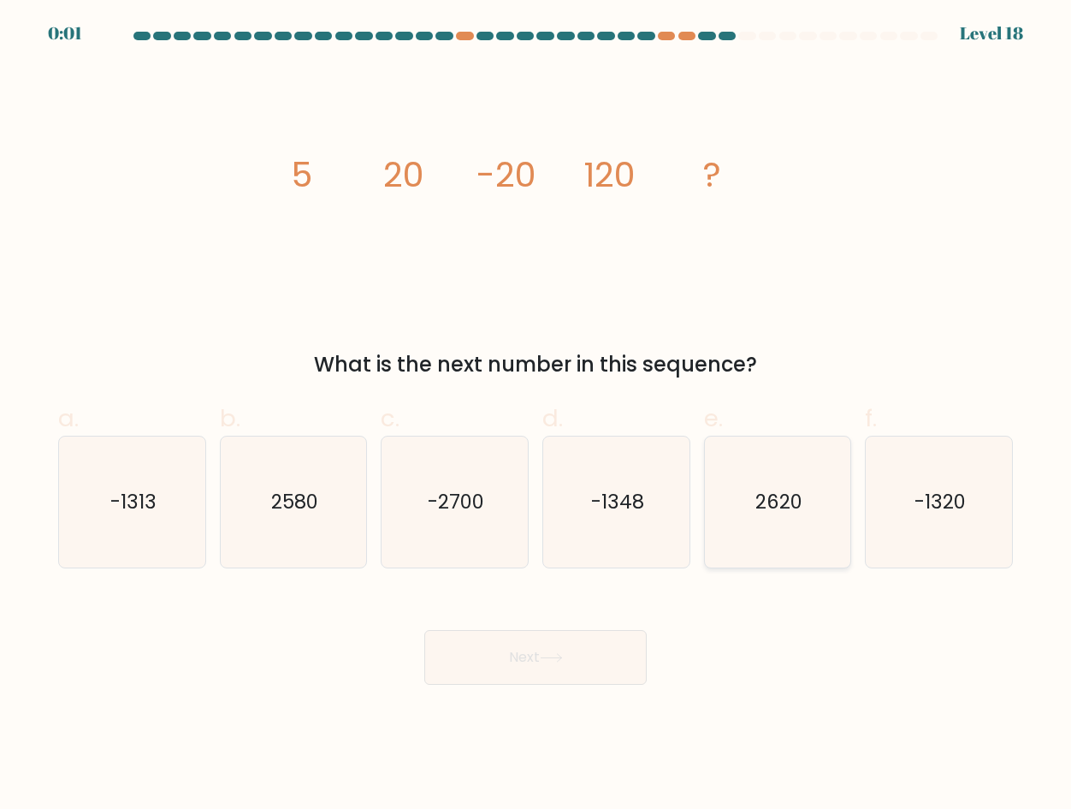
click at [803, 552] on icon "2620" at bounding box center [777, 501] width 131 height 131
click at [537, 416] on input "e. 2620" at bounding box center [536, 410] width 1 height 11
radio input "true"
click at [424, 630] on button "Next" at bounding box center [535, 657] width 222 height 55
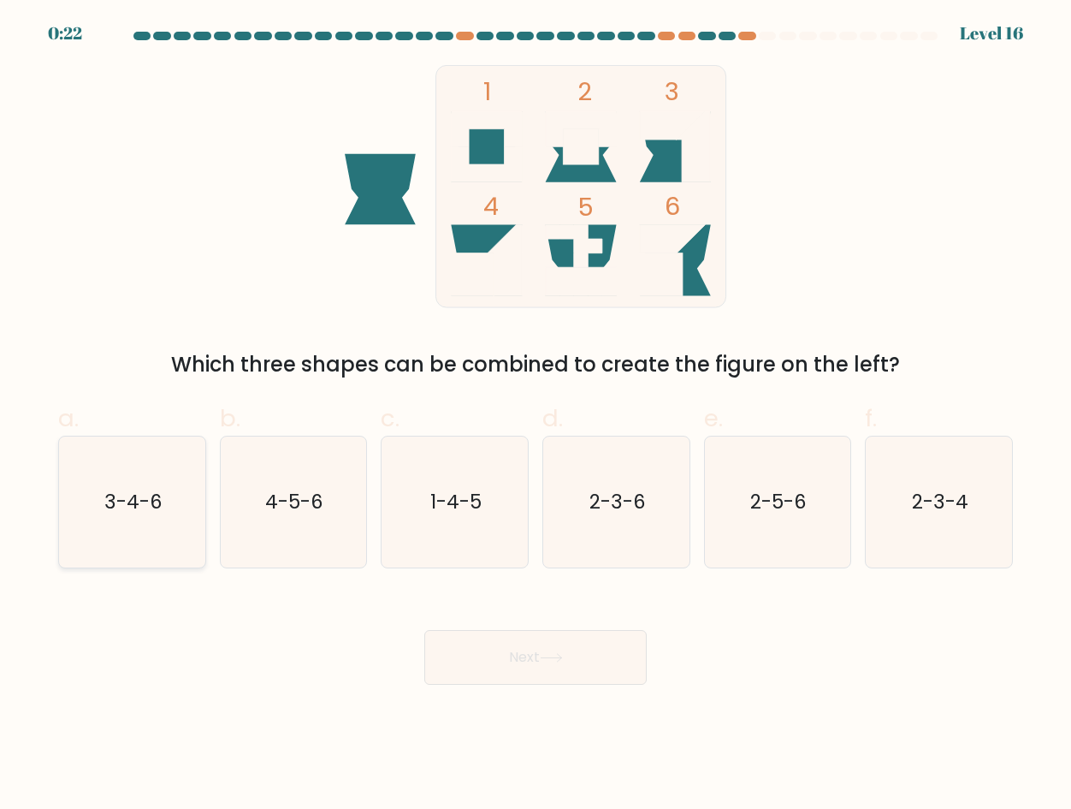
click at [157, 529] on icon "3-4-6" at bounding box center [132, 501] width 131 height 131
click at [536, 416] on input "a. 3-4-6" at bounding box center [536, 410] width 1 height 11
radio input "true"
click at [424, 630] on button "Next" at bounding box center [535, 657] width 222 height 55
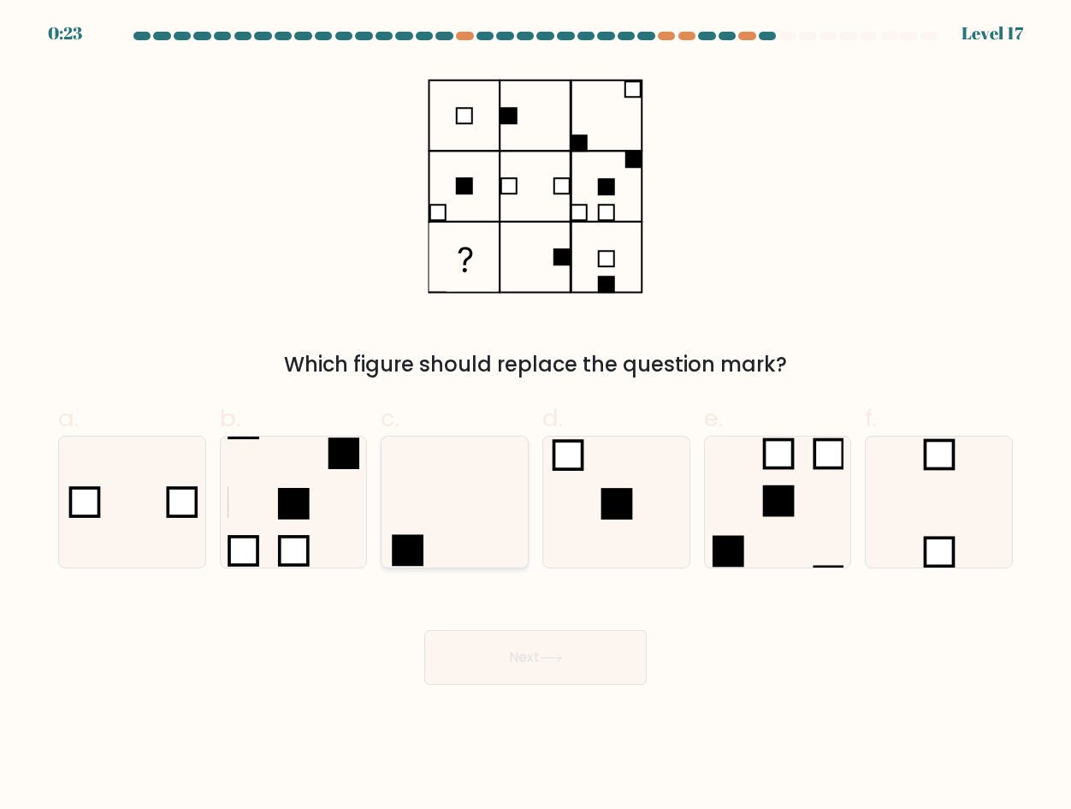
click at [445, 519] on icon at bounding box center [454, 501] width 131 height 131
click at [536, 416] on input "c." at bounding box center [536, 410] width 1 height 11
radio input "true"
click at [424, 630] on button "Next" at bounding box center [535, 657] width 222 height 55
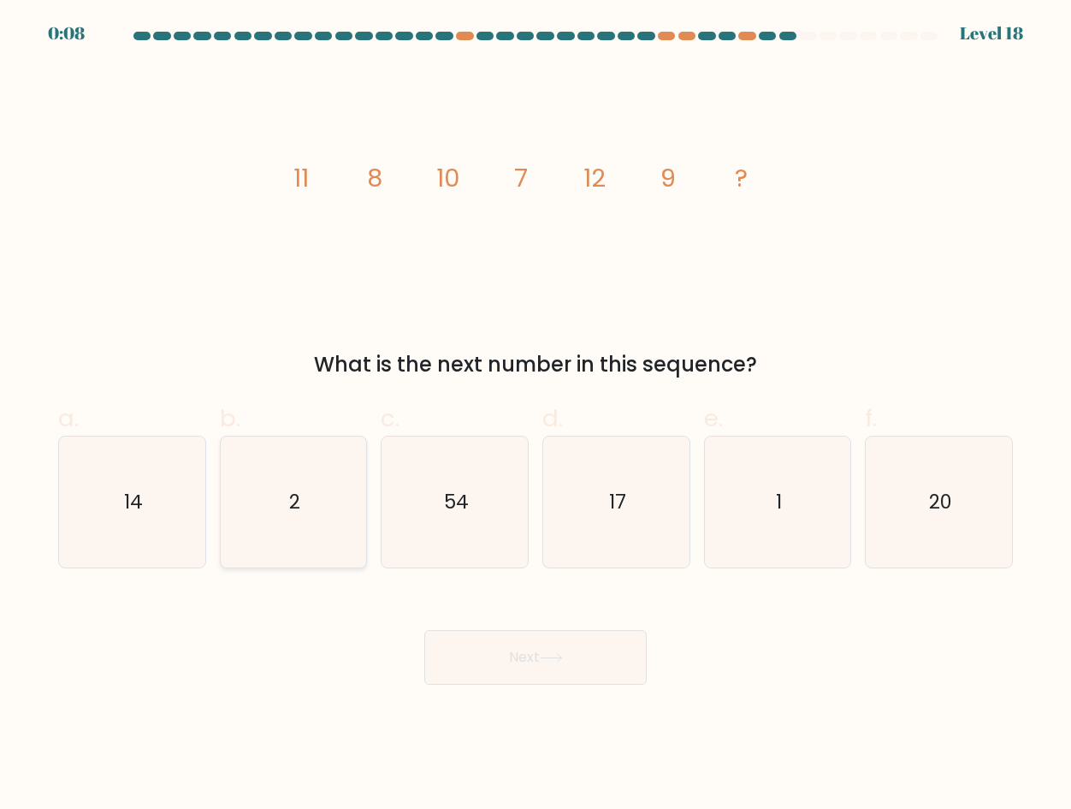
click at [264, 525] on icon "2" at bounding box center [293, 501] width 131 height 131
click at [536, 416] on input "b. 2" at bounding box center [536, 410] width 1 height 11
radio input "true"
click at [424, 630] on button "Next" at bounding box center [535, 657] width 222 height 55
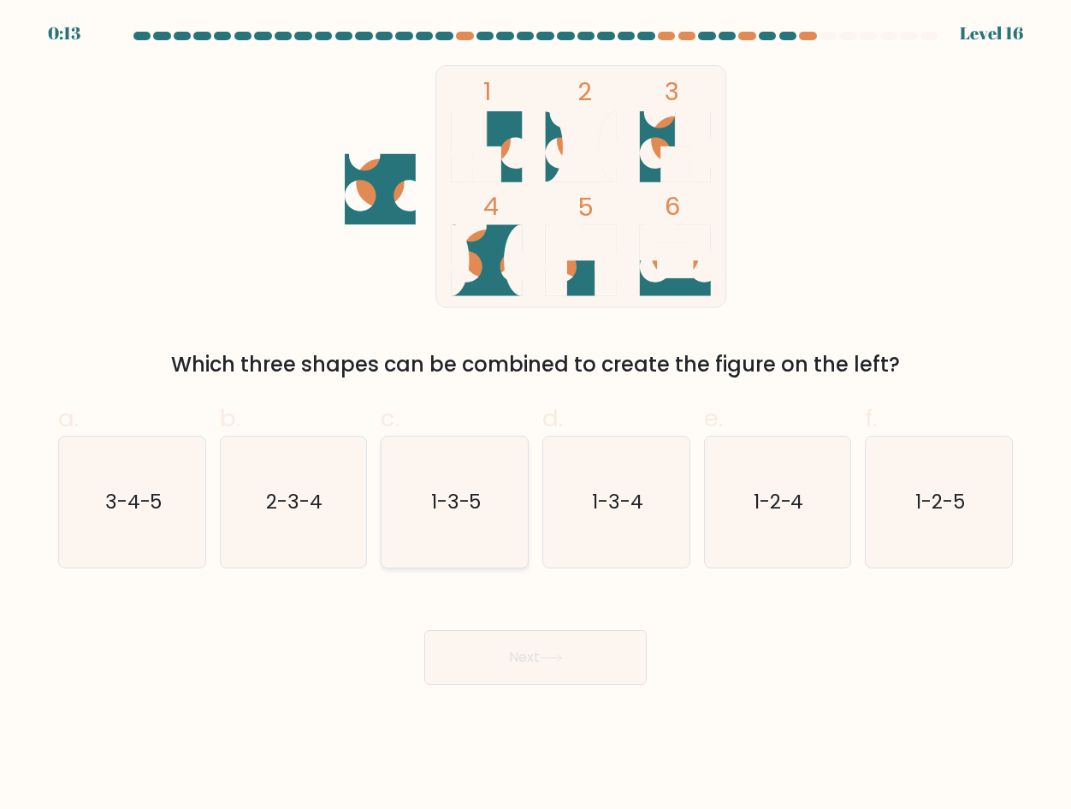
click at [466, 525] on icon "1-3-5" at bounding box center [454, 501] width 131 height 131
click at [536, 416] on input "c. 1-3-5" at bounding box center [536, 410] width 1 height 11
radio input "true"
click at [424, 630] on button "Next" at bounding box center [535, 657] width 222 height 55
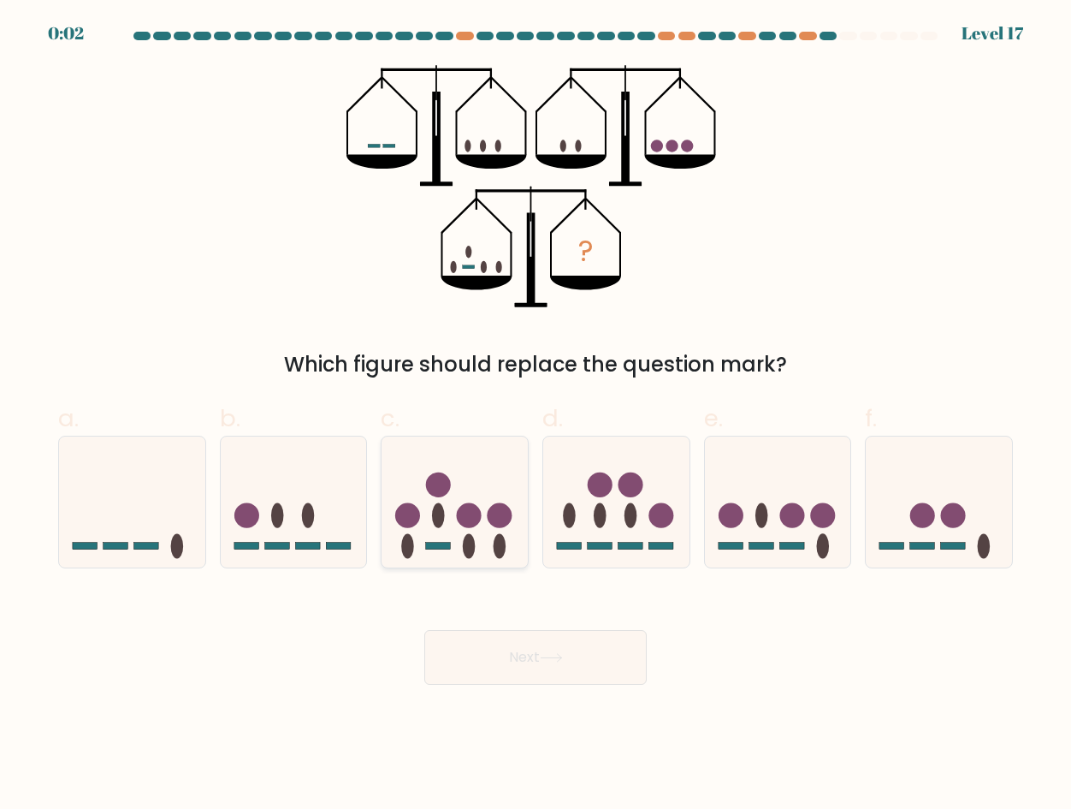
click at [444, 498] on icon at bounding box center [455, 502] width 146 height 121
click at [536, 416] on input "c." at bounding box center [536, 410] width 1 height 11
radio input "true"
click at [424, 630] on button "Next" at bounding box center [535, 657] width 222 height 55
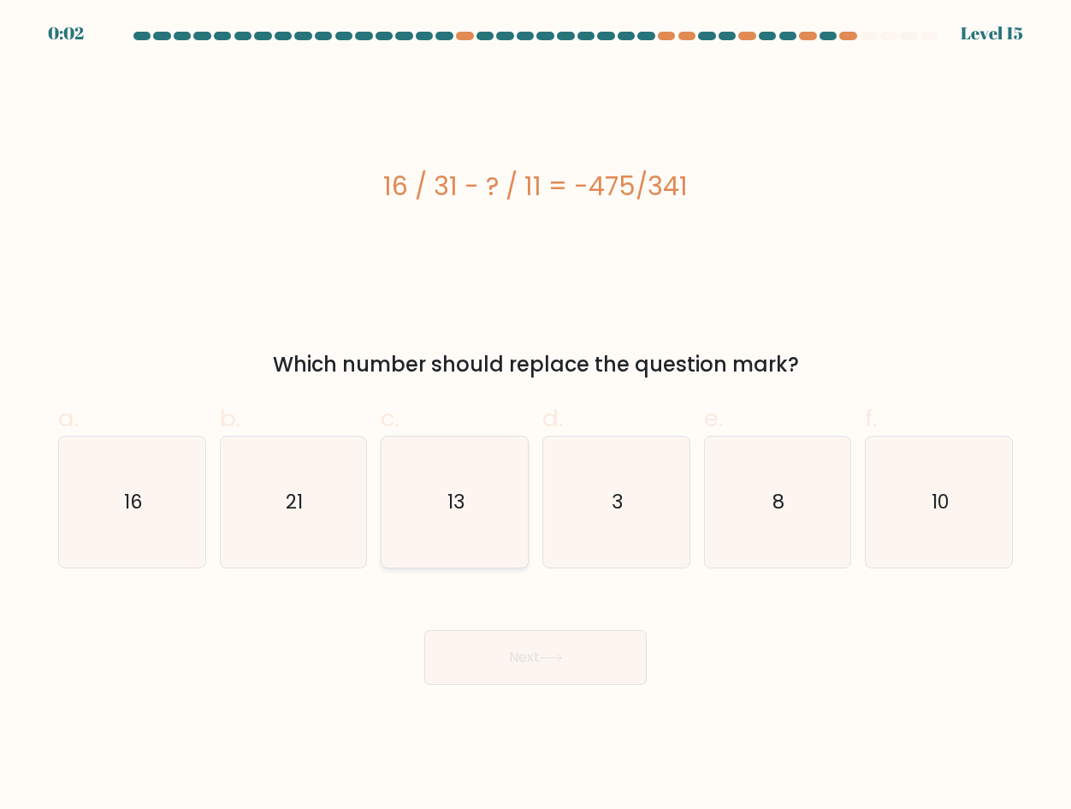
click at [464, 458] on icon "13" at bounding box center [454, 501] width 131 height 131
click at [536, 416] on input "c. 13" at bounding box center [536, 410] width 1 height 11
radio input "true"
click at [424, 630] on button "Next" at bounding box center [535, 657] width 222 height 55
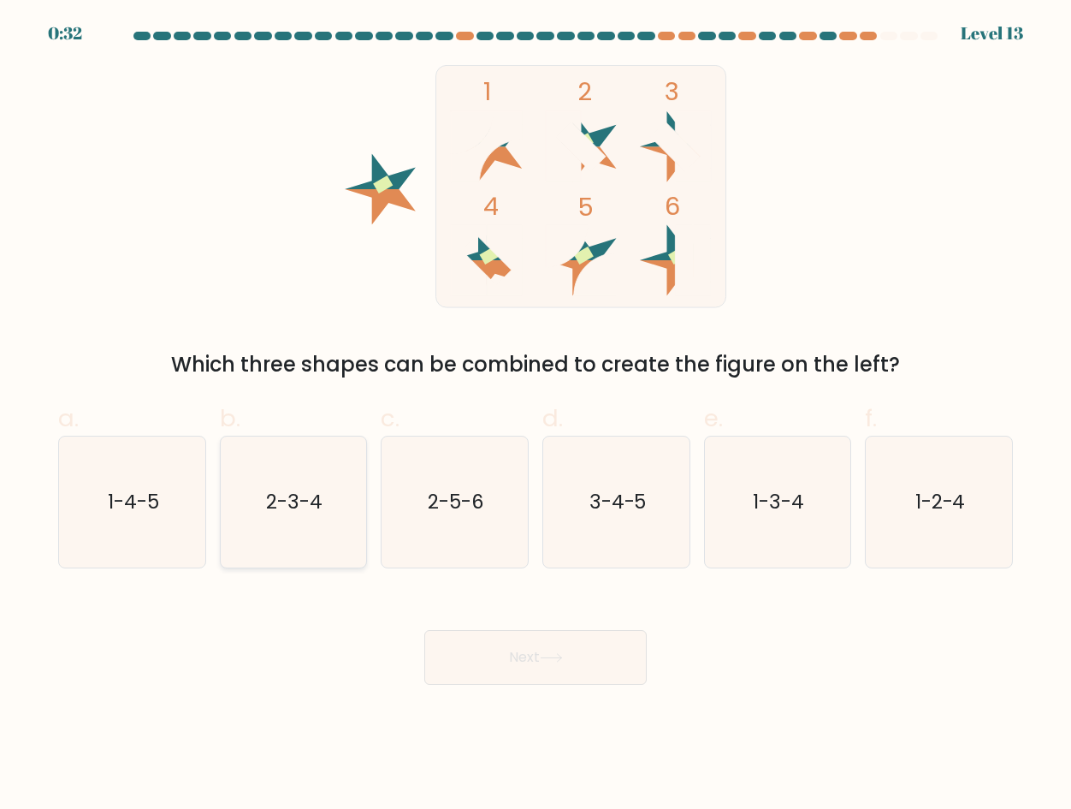
click at [294, 536] on icon "2-3-4" at bounding box center [293, 501] width 131 height 131
click at [536, 416] on input "b. 2-3-4" at bounding box center [536, 410] width 1 height 11
radio input "true"
click at [424, 630] on button "Next" at bounding box center [535, 657] width 222 height 55
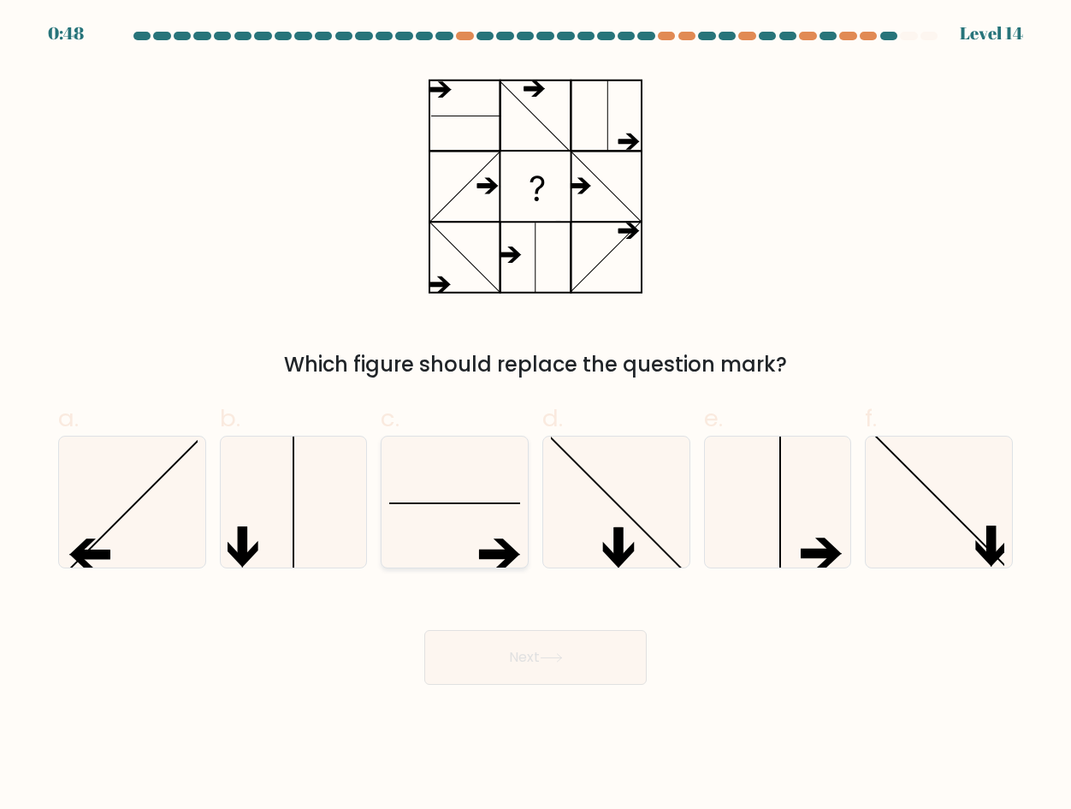
click at [439, 510] on icon at bounding box center [454, 501] width 131 height 131
click at [536, 416] on input "c." at bounding box center [536, 410] width 1 height 11
radio input "true"
click at [424, 630] on button "Next" at bounding box center [535, 657] width 222 height 55
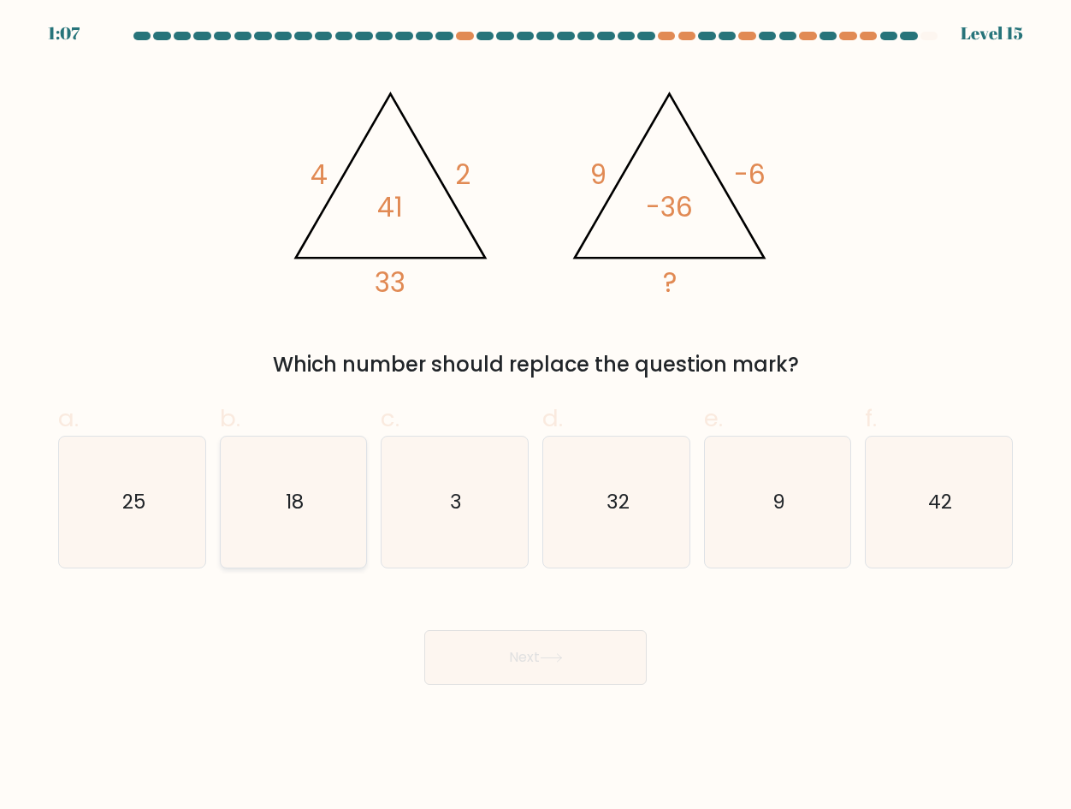
click at [273, 489] on icon "18" at bounding box center [293, 501] width 131 height 131
click at [536, 416] on input "b. 18" at bounding box center [536, 410] width 1 height 11
radio input "true"
click at [424, 630] on button "Next" at bounding box center [535, 657] width 222 height 55
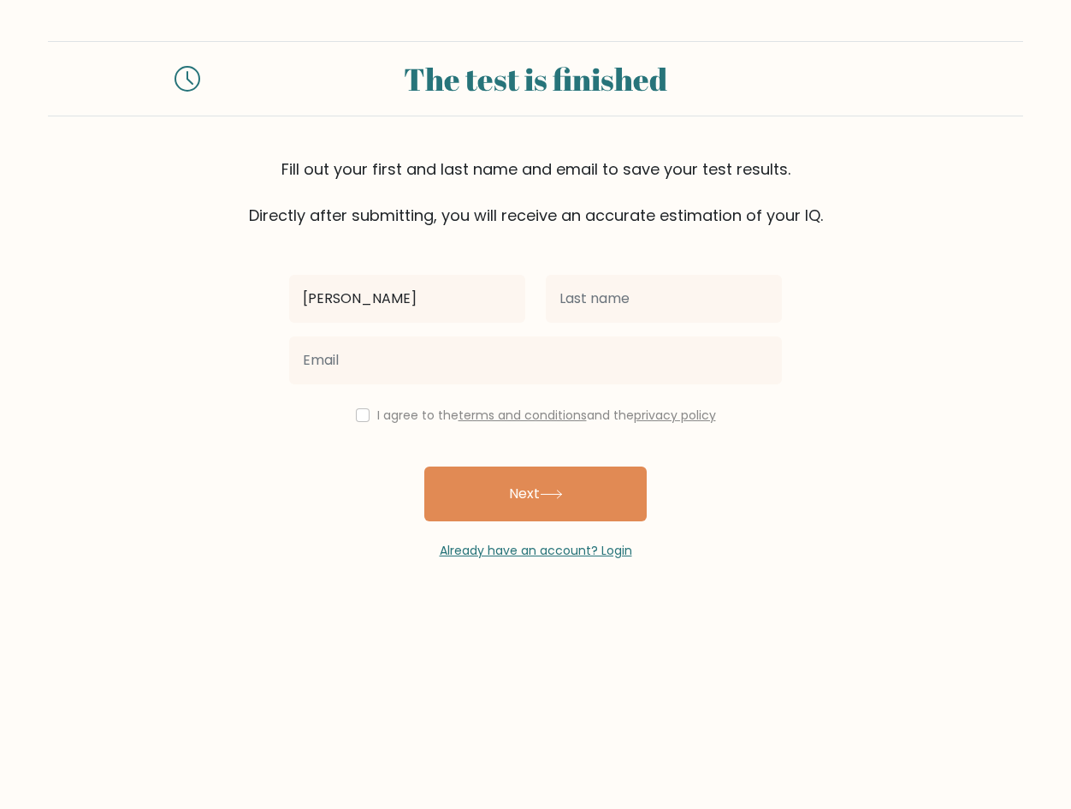
type input "[PERSON_NAME]"
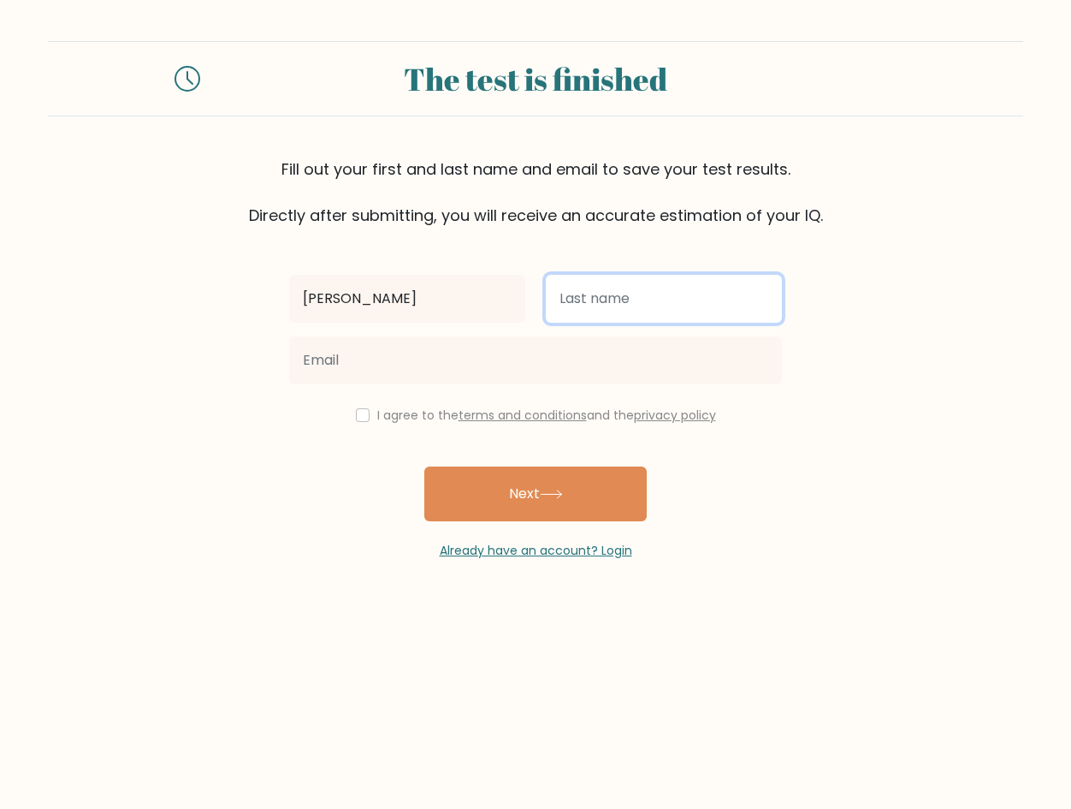
click at [596, 302] on input "text" at bounding box center [664, 299] width 236 height 48
type input "field"
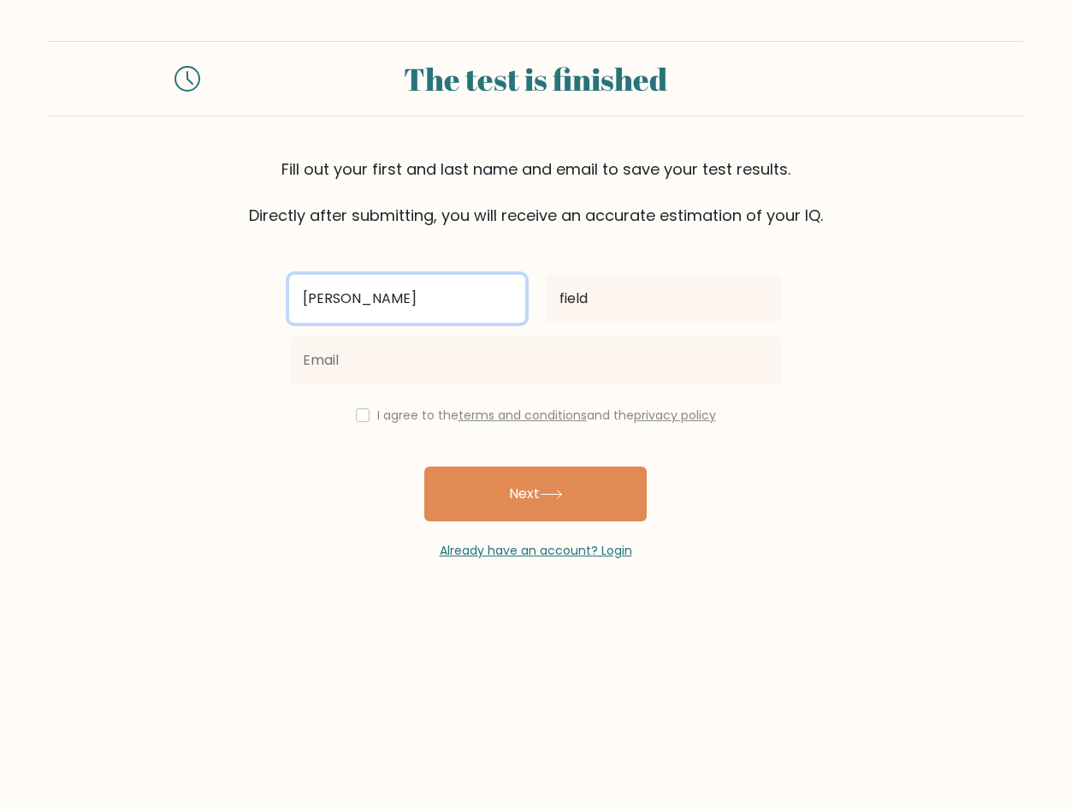
click at [397, 306] on input "[PERSON_NAME]" at bounding box center [407, 299] width 236 height 48
type input "ren"
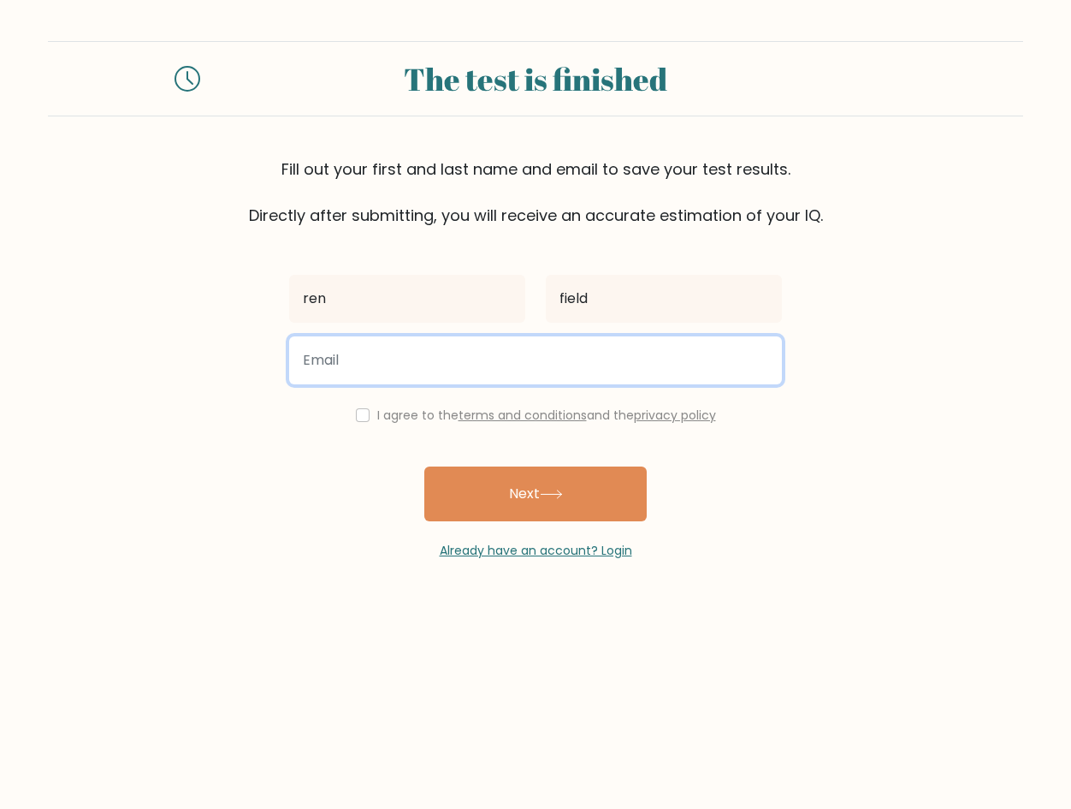
click at [384, 353] on input "email" at bounding box center [535, 360] width 493 height 48
type input "[EMAIL_ADDRESS][DOMAIN_NAME]"
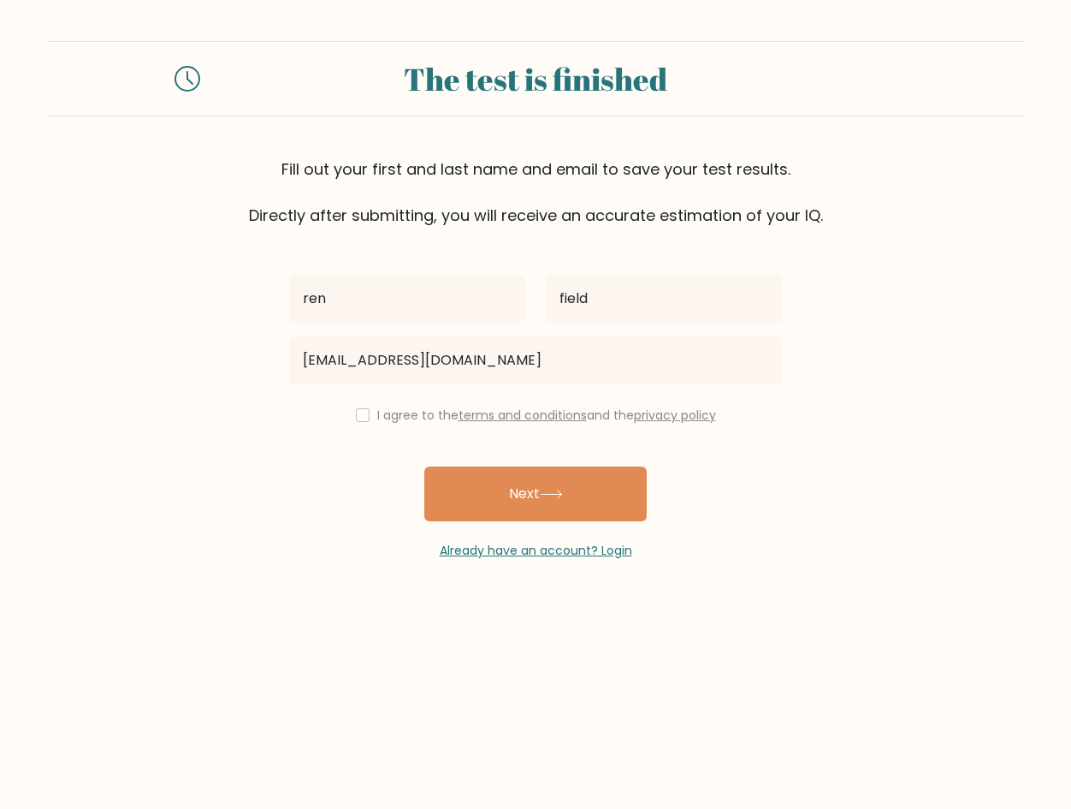
click at [377, 415] on label "I agree to the terms and conditions and the privacy policy" at bounding box center [546, 414] width 339 height 17
click at [359, 417] on input "checkbox" at bounding box center [363, 415] width 14 height 14
checkbox input "true"
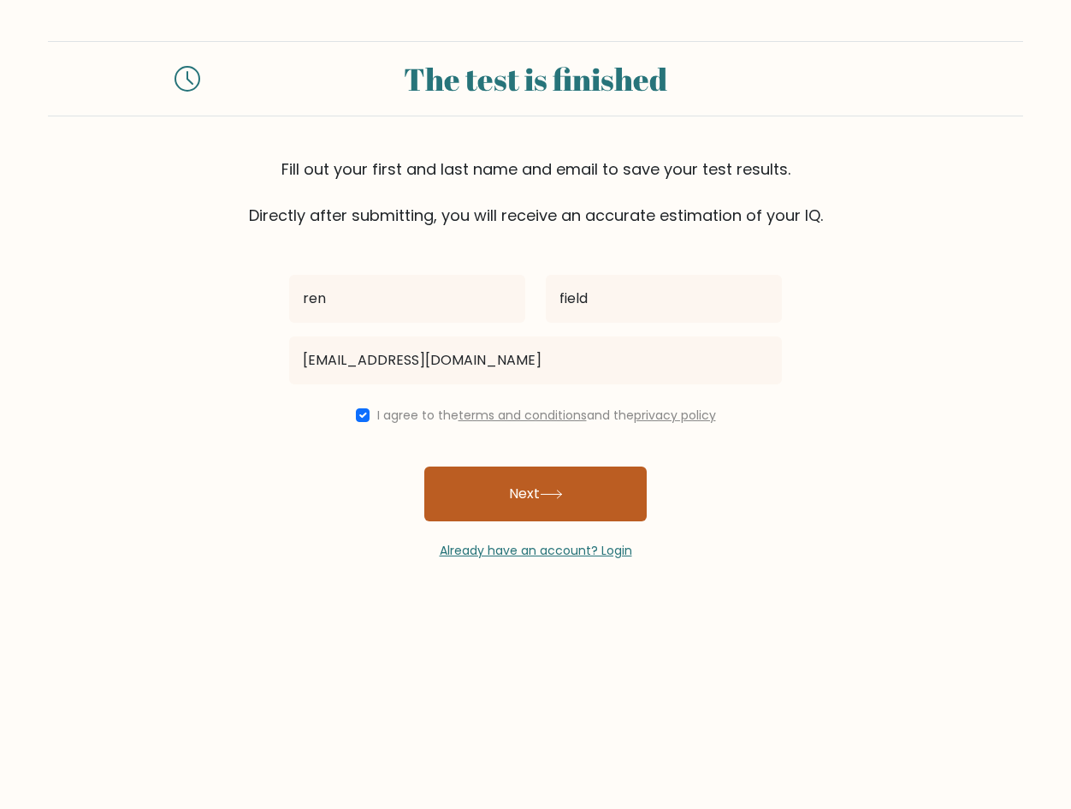
click at [462, 483] on button "Next" at bounding box center [535, 493] width 222 height 55
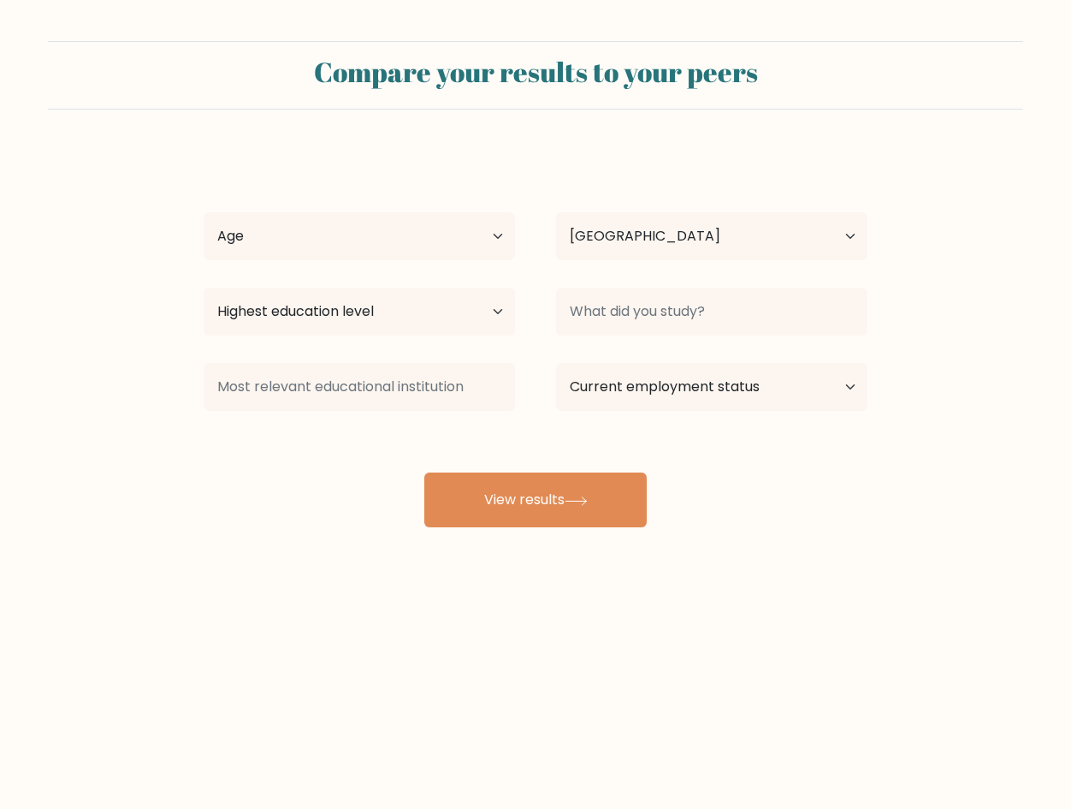
select select "GB"
click at [499, 501] on button "View results" at bounding box center [535, 499] width 222 height 55
click at [383, 246] on select "Age Under [DEMOGRAPHIC_DATA] [DEMOGRAPHIC_DATA] [DEMOGRAPHIC_DATA] [DEMOGRAPHIC…" at bounding box center [359, 236] width 311 height 48
select select "min_18"
click at [204, 212] on select "Age Under [DEMOGRAPHIC_DATA] [DEMOGRAPHIC_DATA] [DEMOGRAPHIC_DATA] [DEMOGRAPHIC…" at bounding box center [359, 236] width 311 height 48
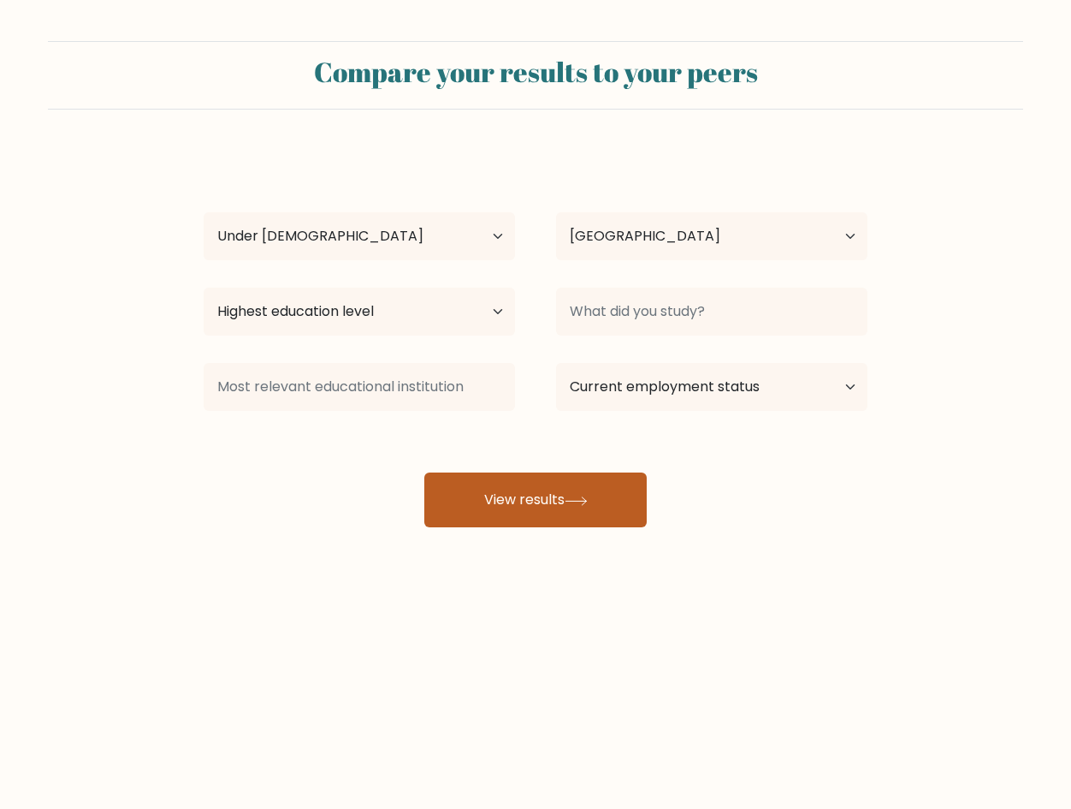
click at [495, 507] on button "View results" at bounding box center [535, 499] width 222 height 55
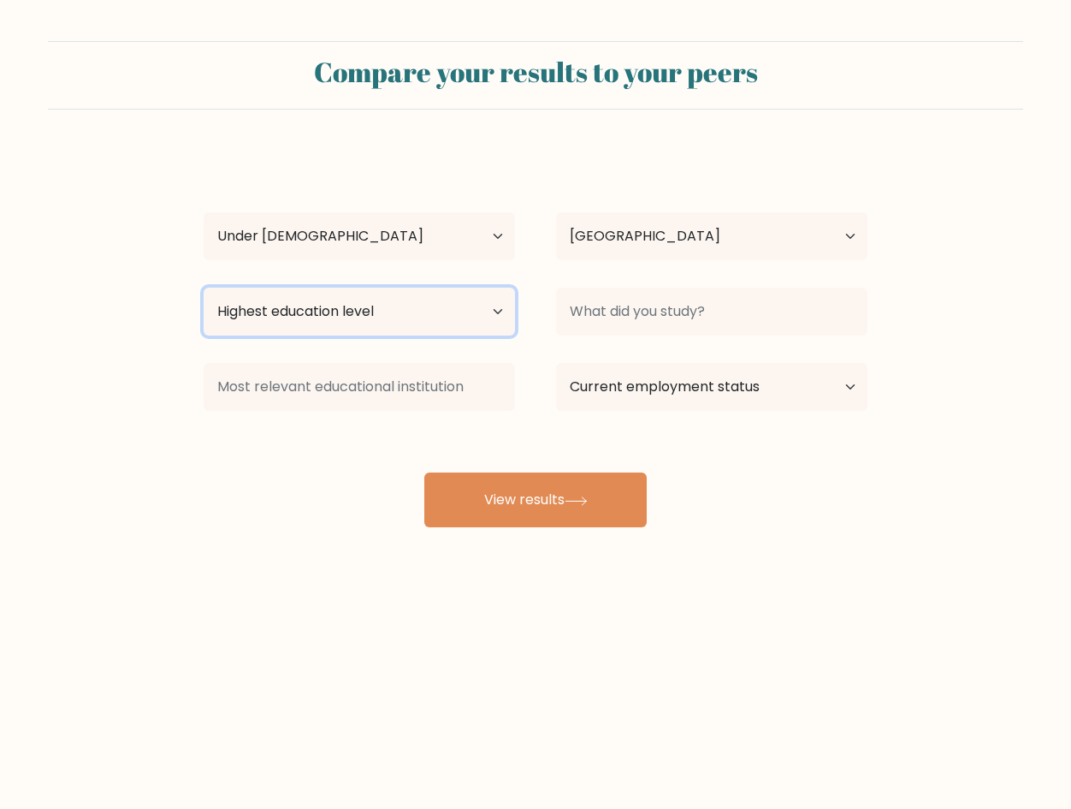
click at [451, 306] on select "Highest education level No schooling Primary Lower Secondary Upper Secondary Oc…" at bounding box center [359, 312] width 311 height 48
select select "upper_secondary"
click at [204, 288] on select "Highest education level No schooling Primary Lower Secondary Upper Secondary Oc…" at bounding box center [359, 312] width 311 height 48
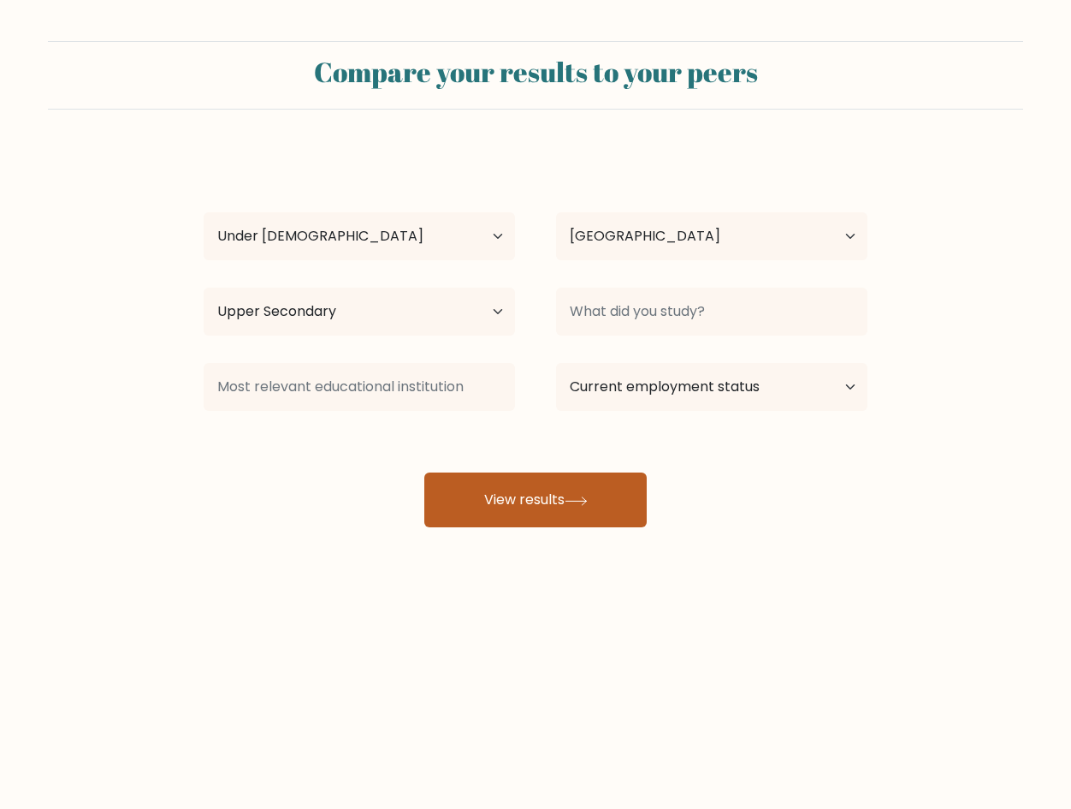
click at [517, 476] on button "View results" at bounding box center [535, 499] width 222 height 55
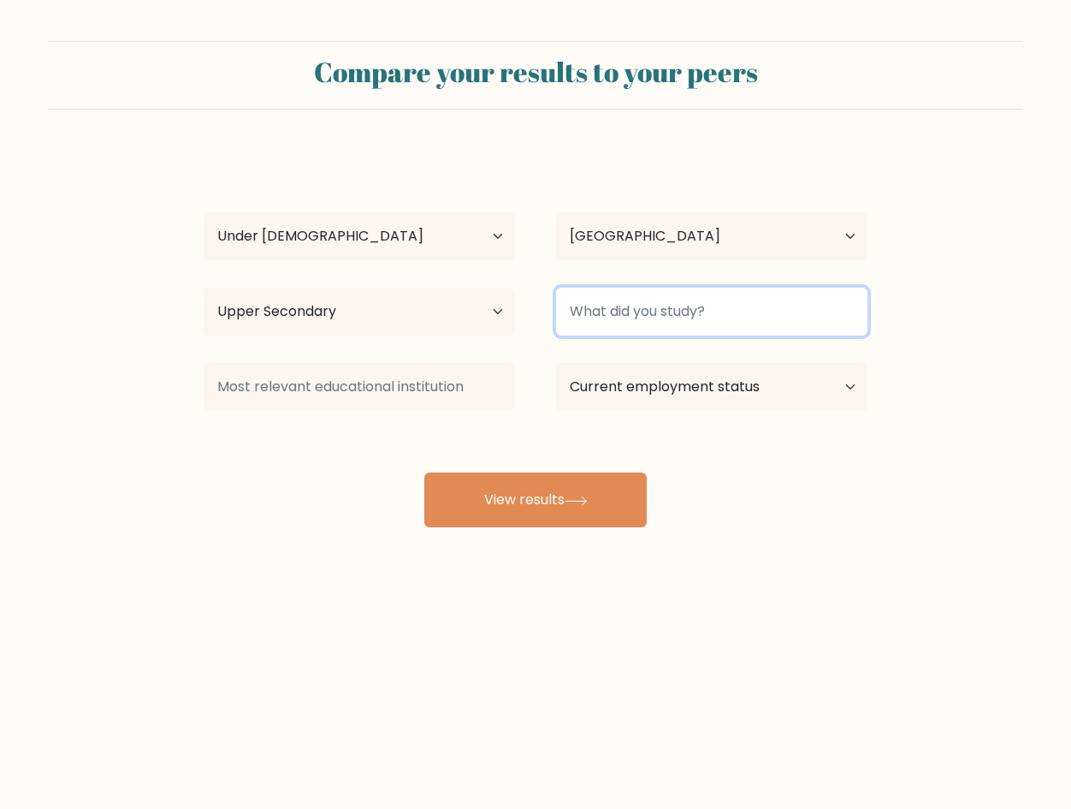
click at [636, 319] on input at bounding box center [711, 312] width 311 height 48
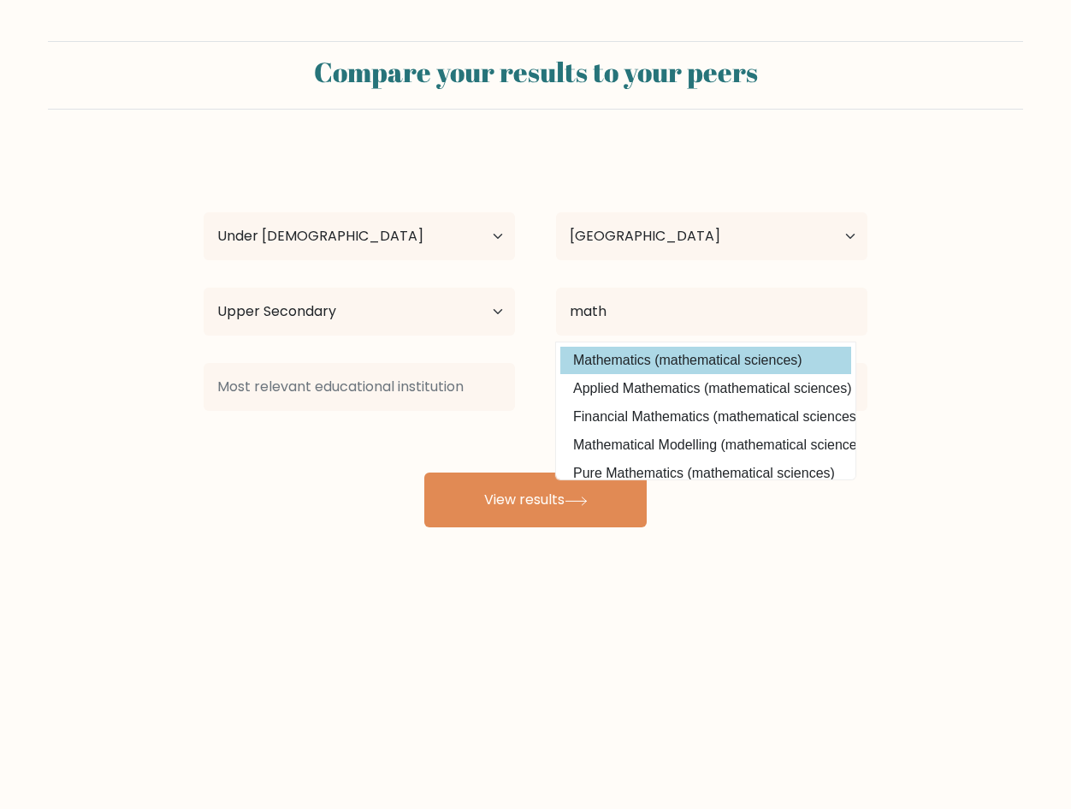
click at [687, 353] on option "Mathematics (mathematical sciences)" at bounding box center [705, 360] width 291 height 27
type input "Mathematics"
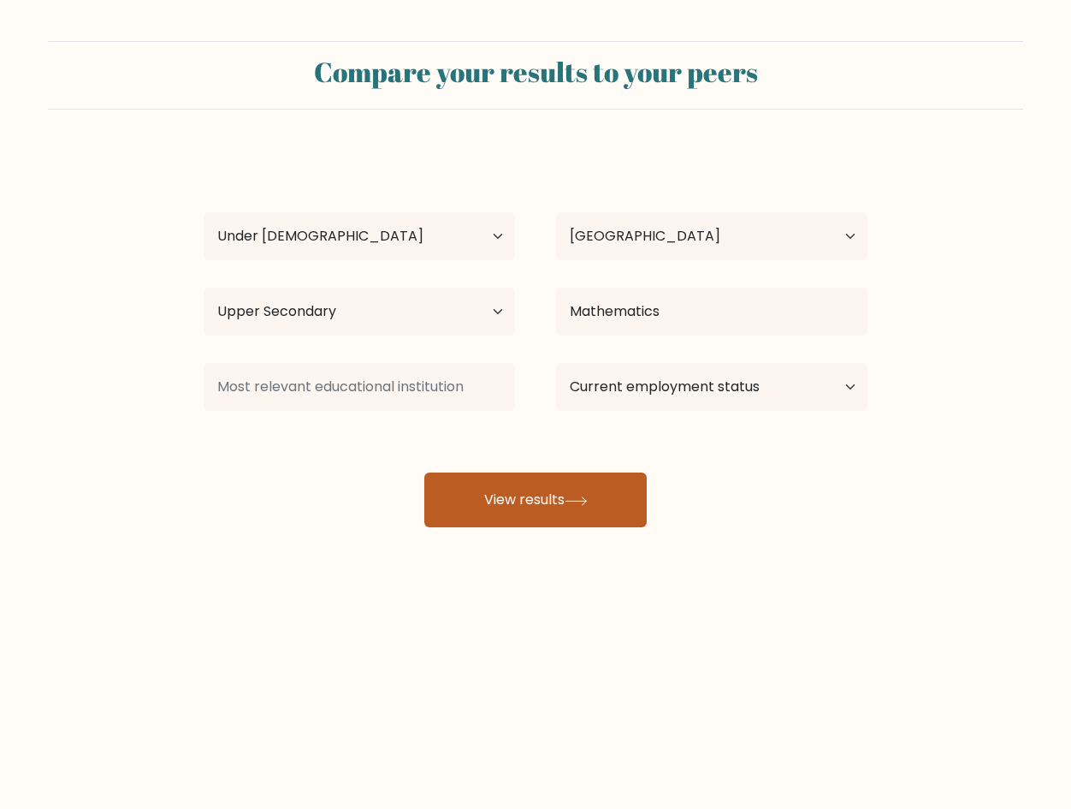
click at [579, 513] on button "View results" at bounding box center [535, 499] width 222 height 55
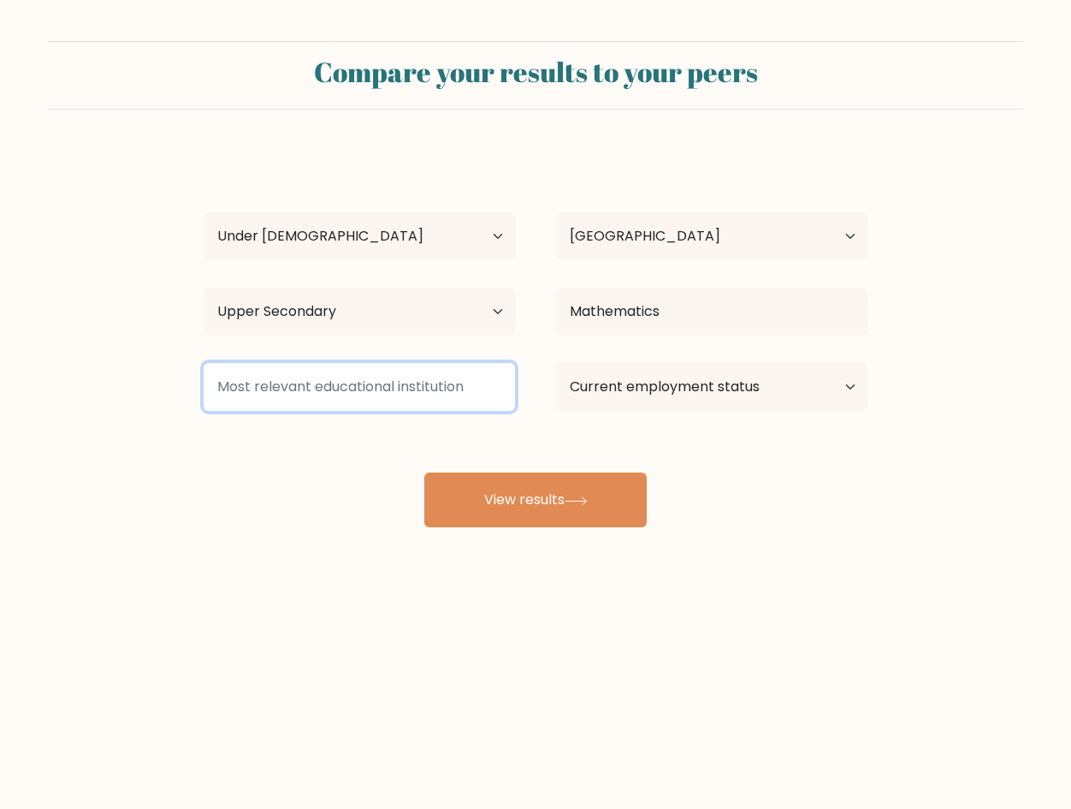
click at [436, 386] on input at bounding box center [359, 387] width 311 height 48
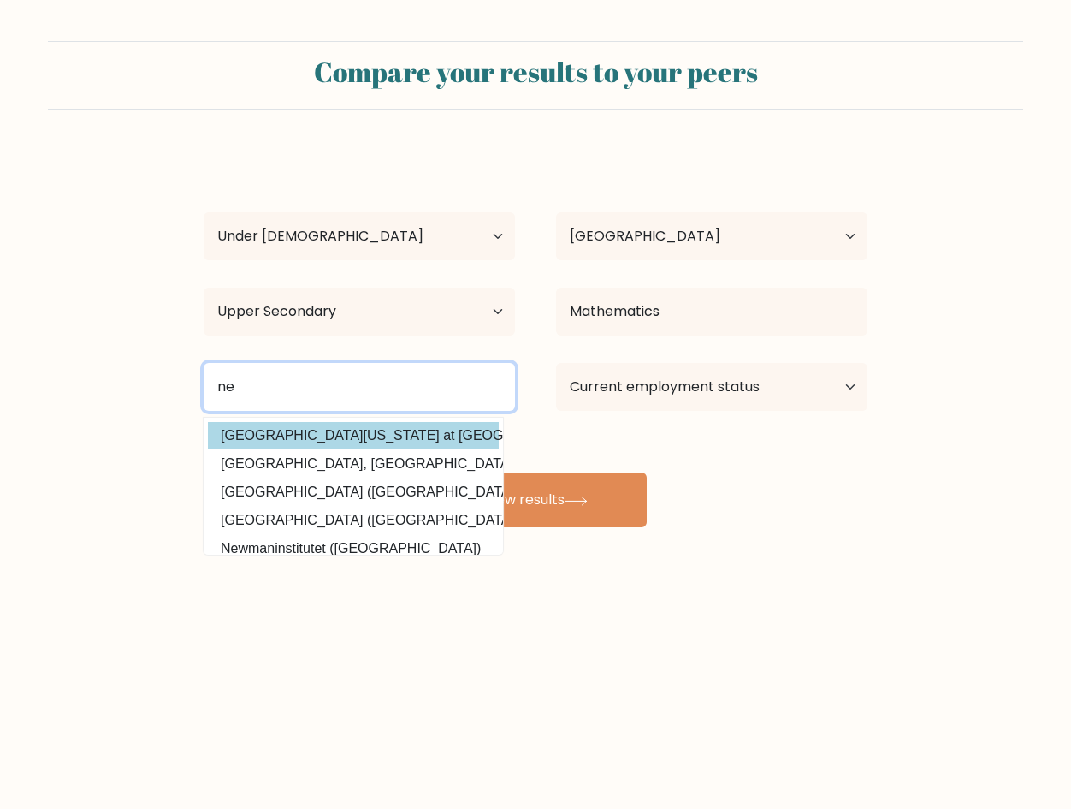
type input "n"
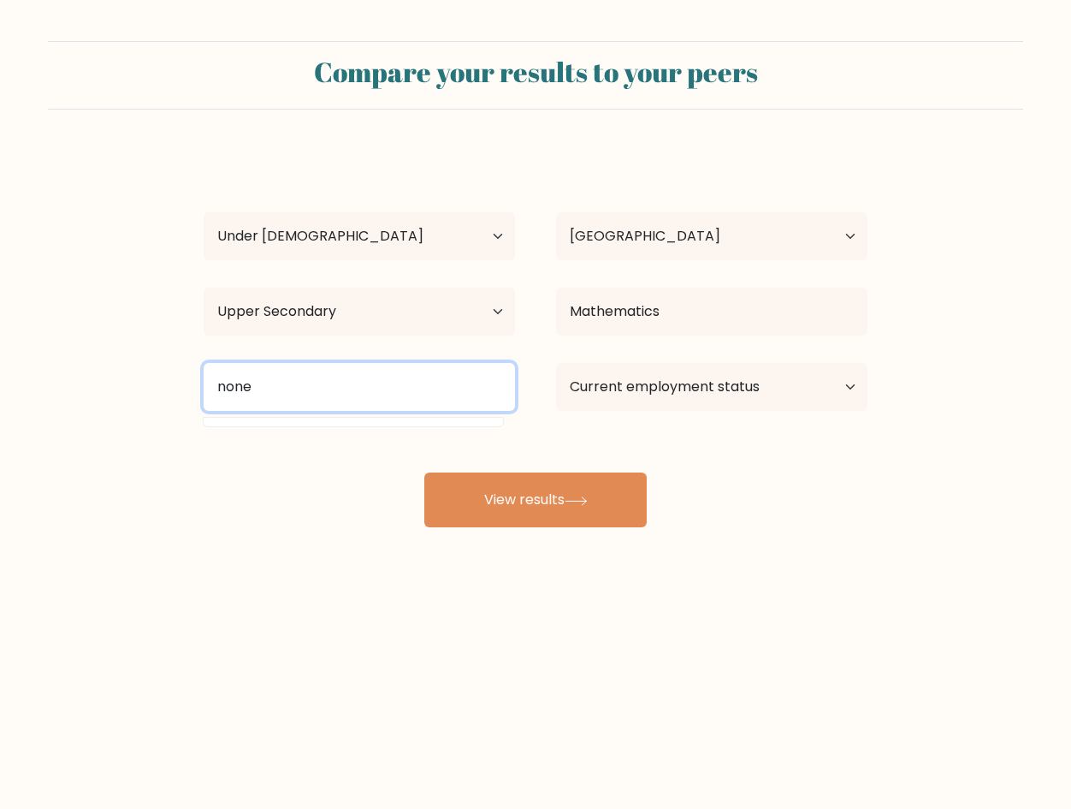
type input "none"
click at [424, 472] on button "View results" at bounding box center [535, 499] width 222 height 55
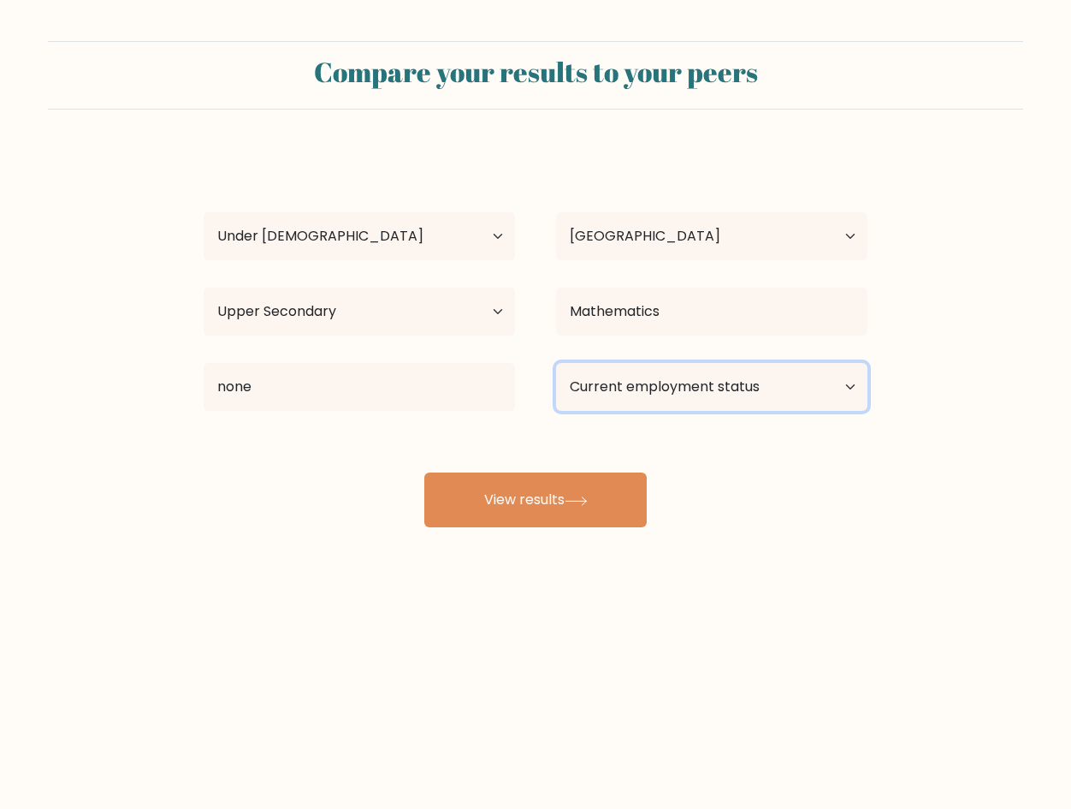
click at [623, 382] on select "Current employment status Employed Student Retired Other / prefer not to answer" at bounding box center [711, 387] width 311 height 48
select select "other"
click at [556, 363] on select "Current employment status Employed Student Retired Other / prefer not to answer" at bounding box center [711, 387] width 311 height 48
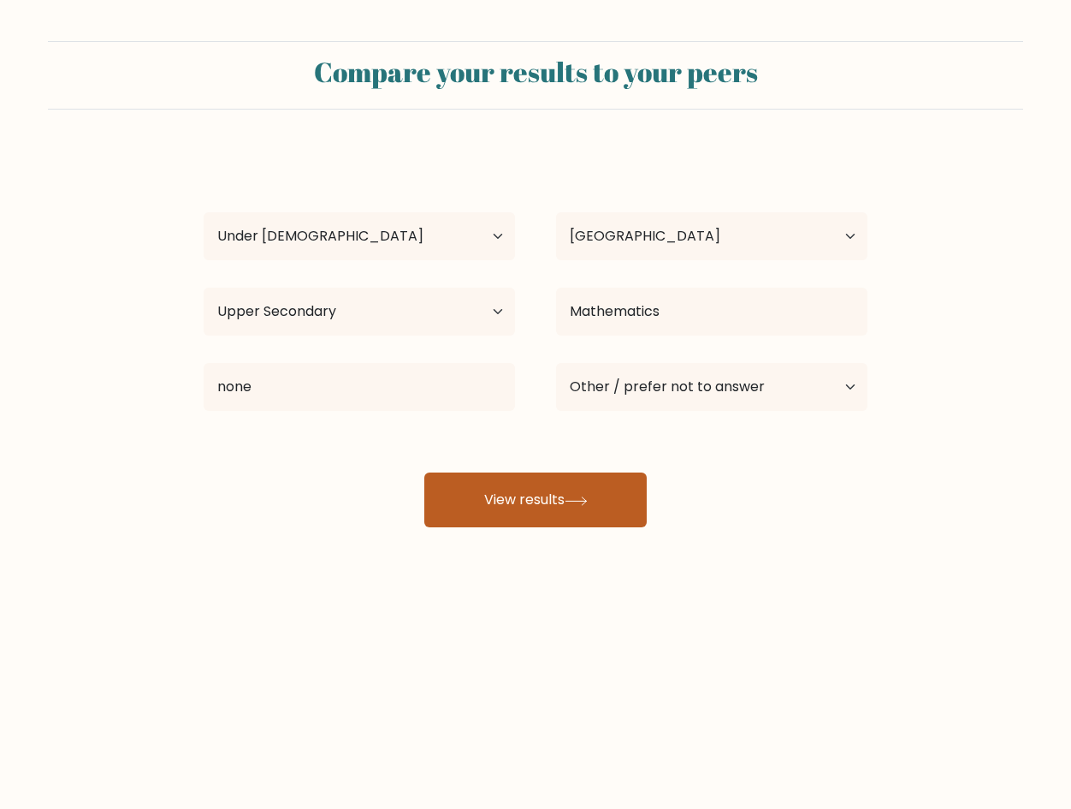
click at [607, 507] on button "View results" at bounding box center [535, 499] width 222 height 55
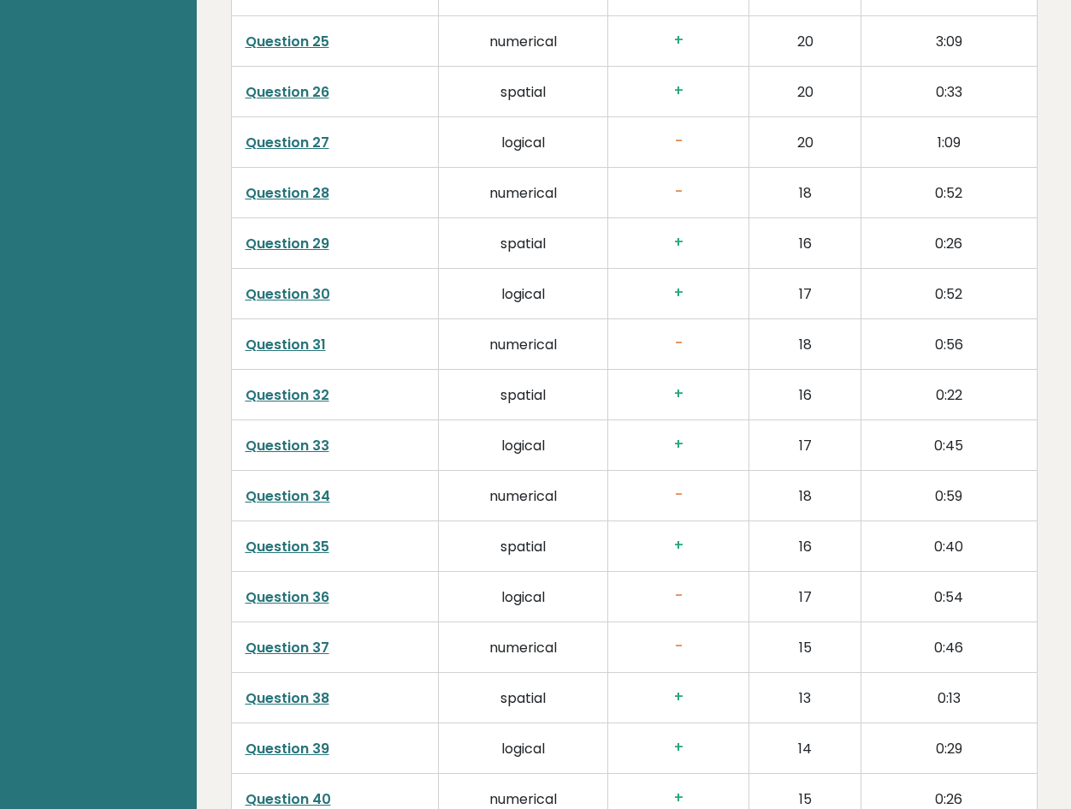
scroll to position [4020, 0]
